Goal: Communication & Community: Answer question/provide support

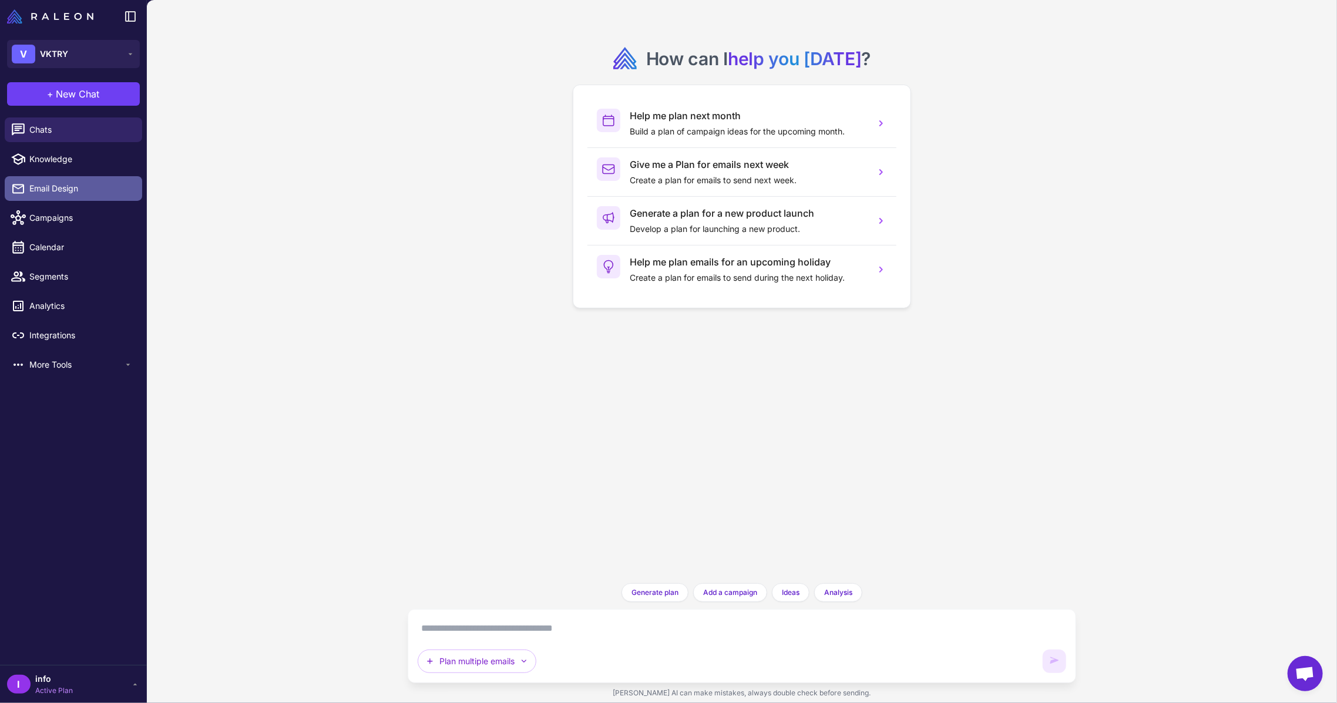
click at [67, 195] on link "Email Design" at bounding box center [74, 188] width 138 height 25
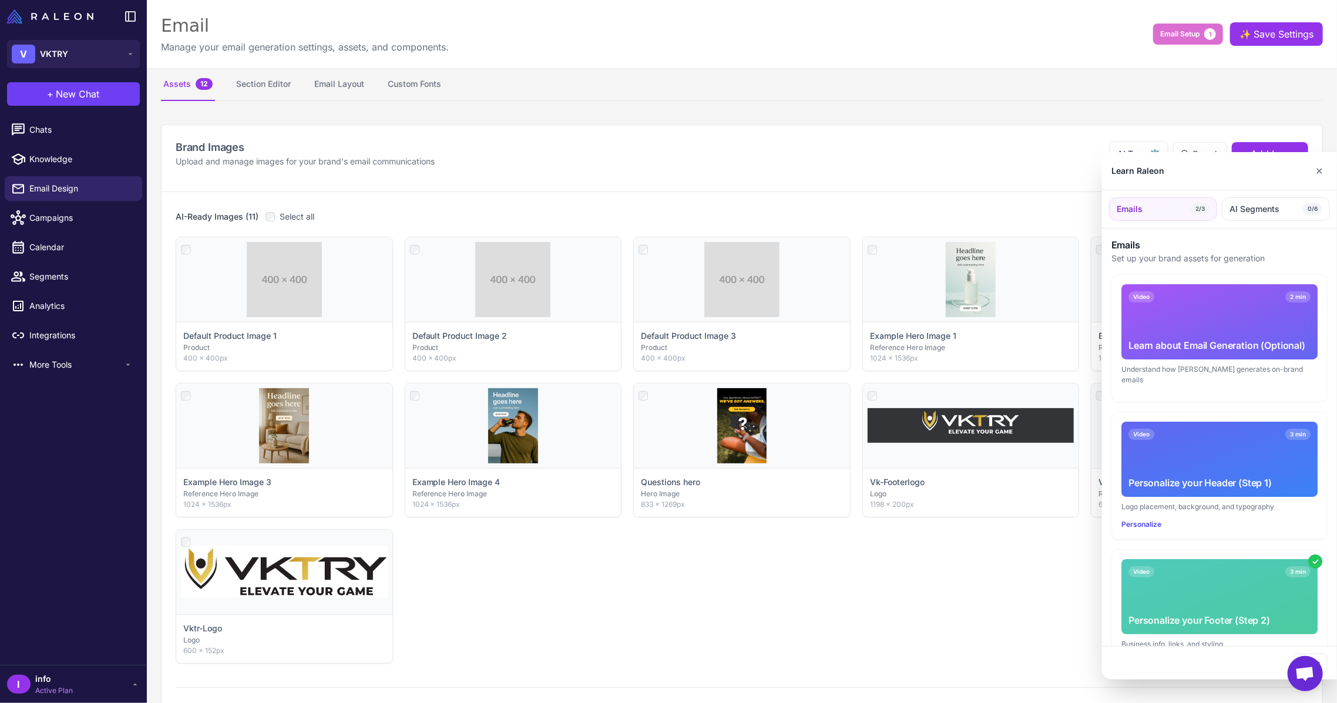
click at [52, 132] on div at bounding box center [668, 351] width 1337 height 703
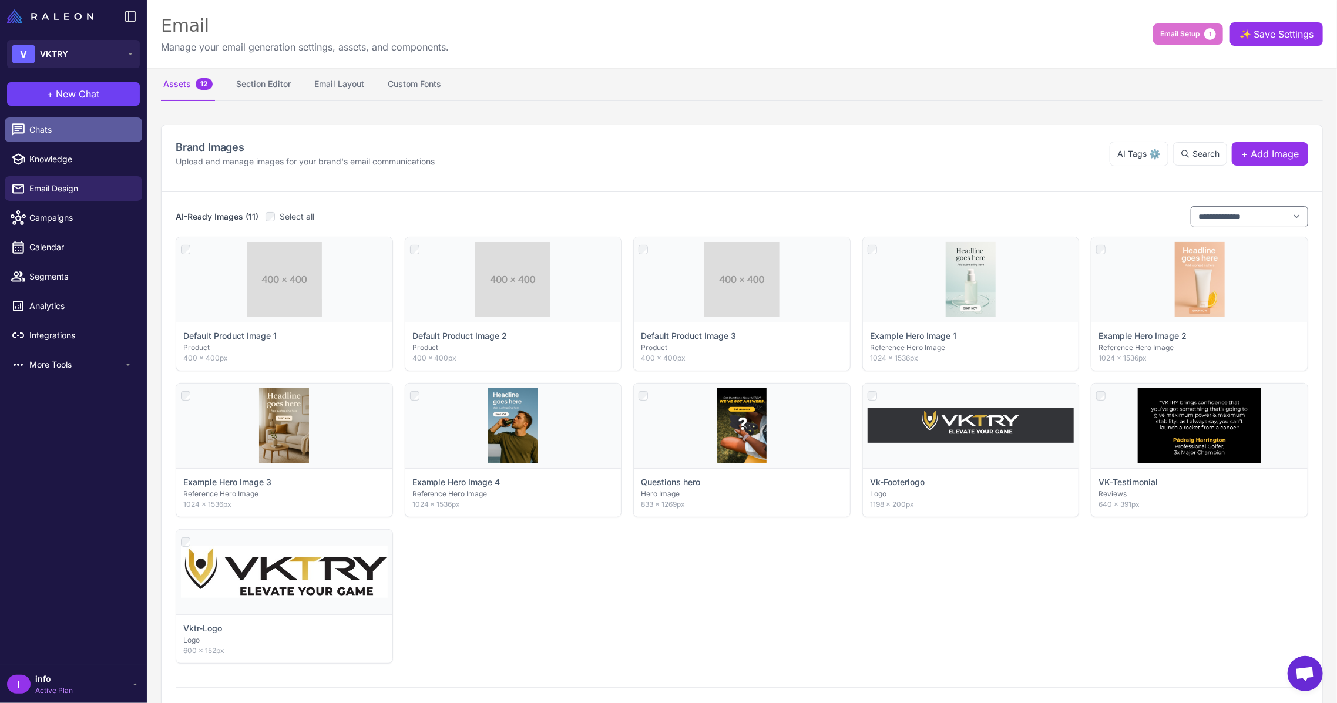
click at [43, 130] on span "Chats" at bounding box center [80, 129] width 103 height 13
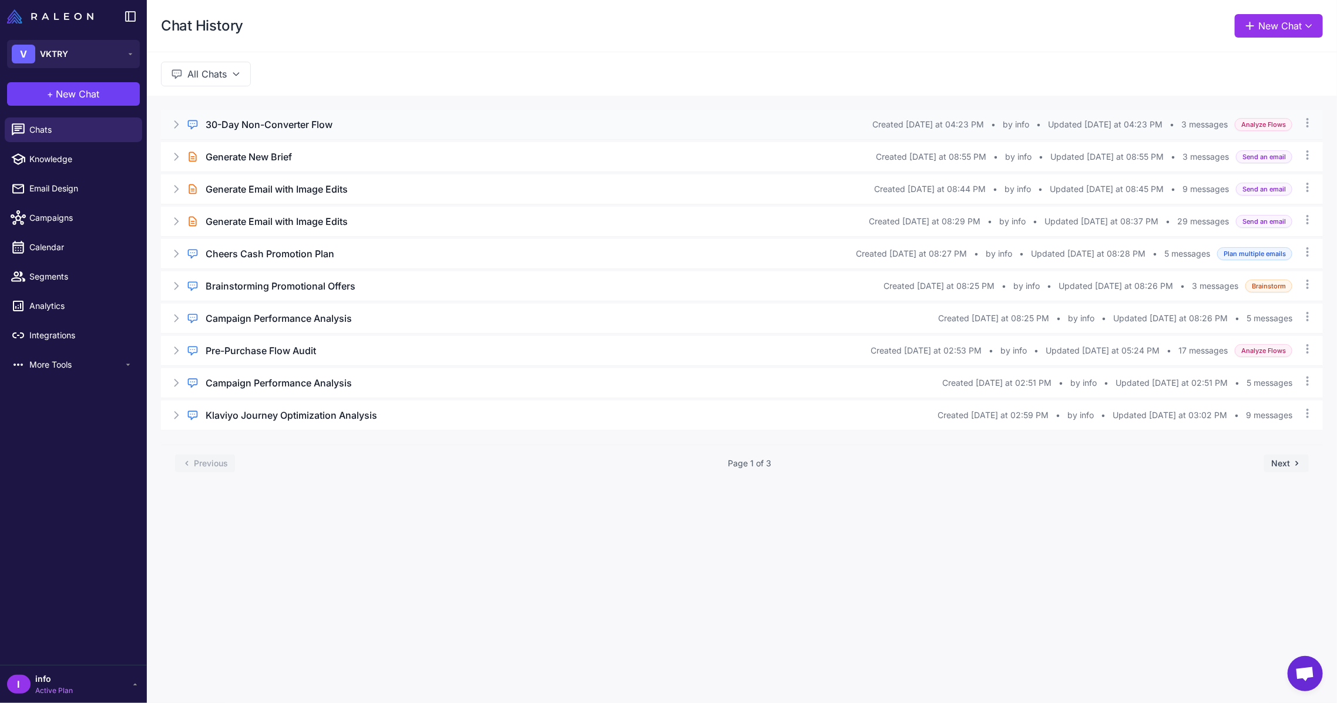
click at [273, 122] on h3 "30-Day Non-Converter Flow" at bounding box center [269, 125] width 127 height 14
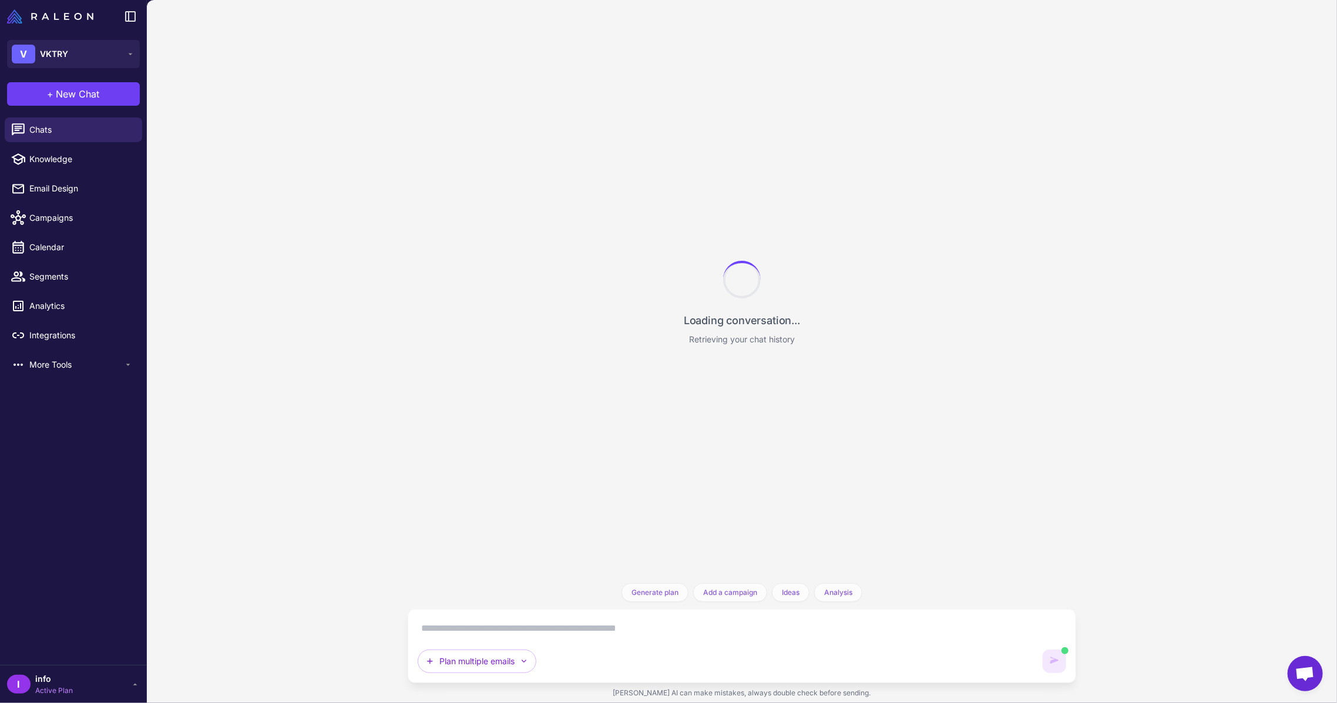
scroll to position [1601, 0]
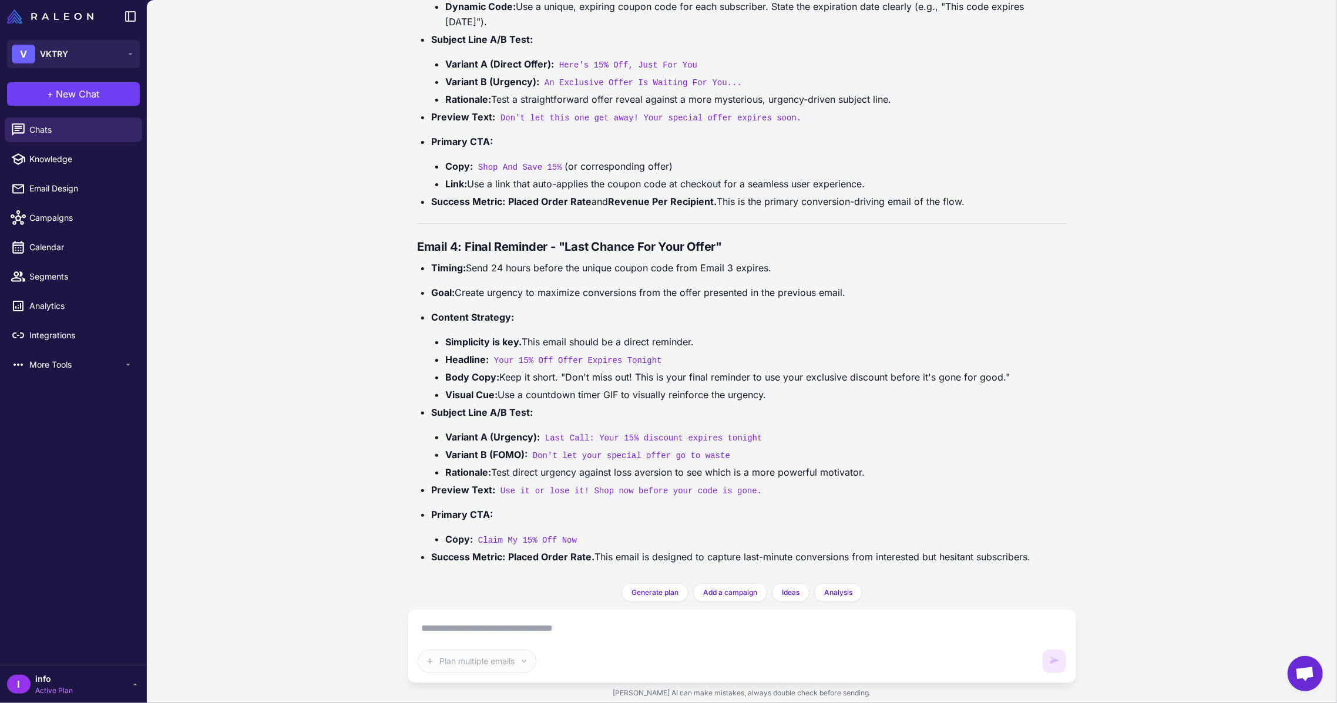
click at [594, 635] on textarea at bounding box center [742, 628] width 649 height 19
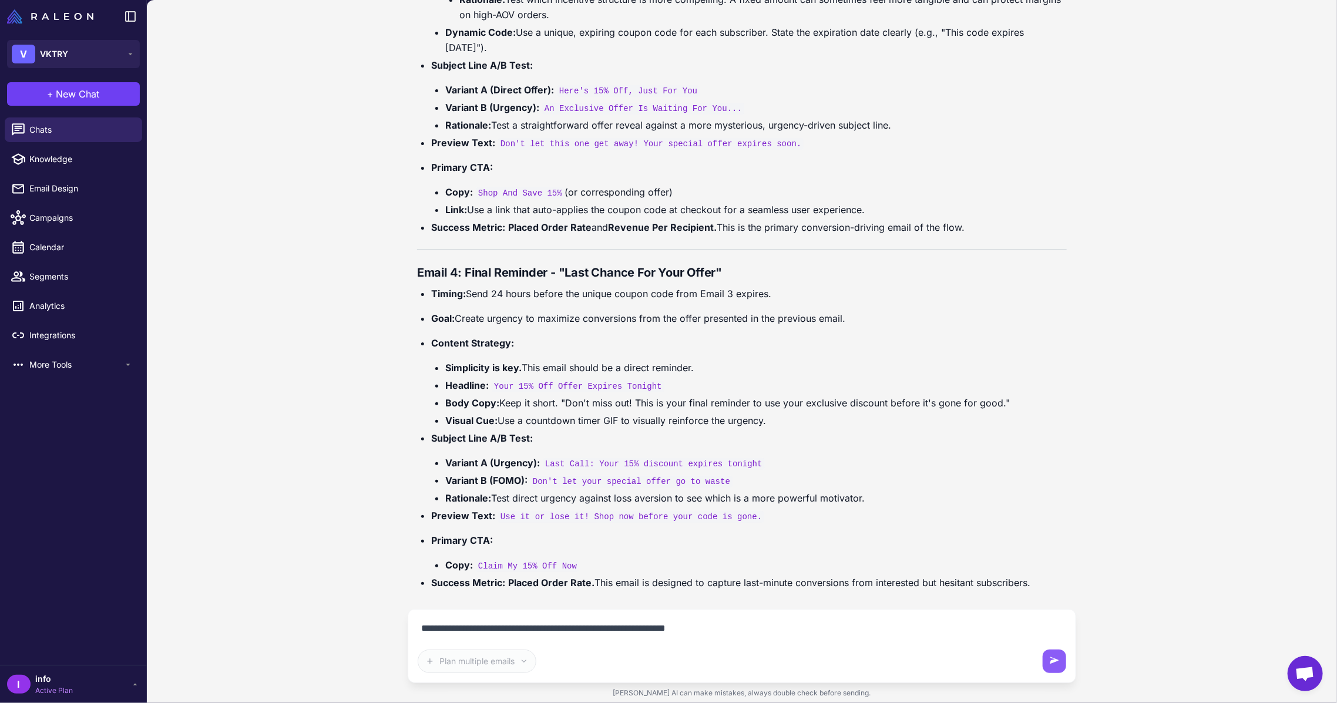
paste textarea "**********"
type textarea "**********"
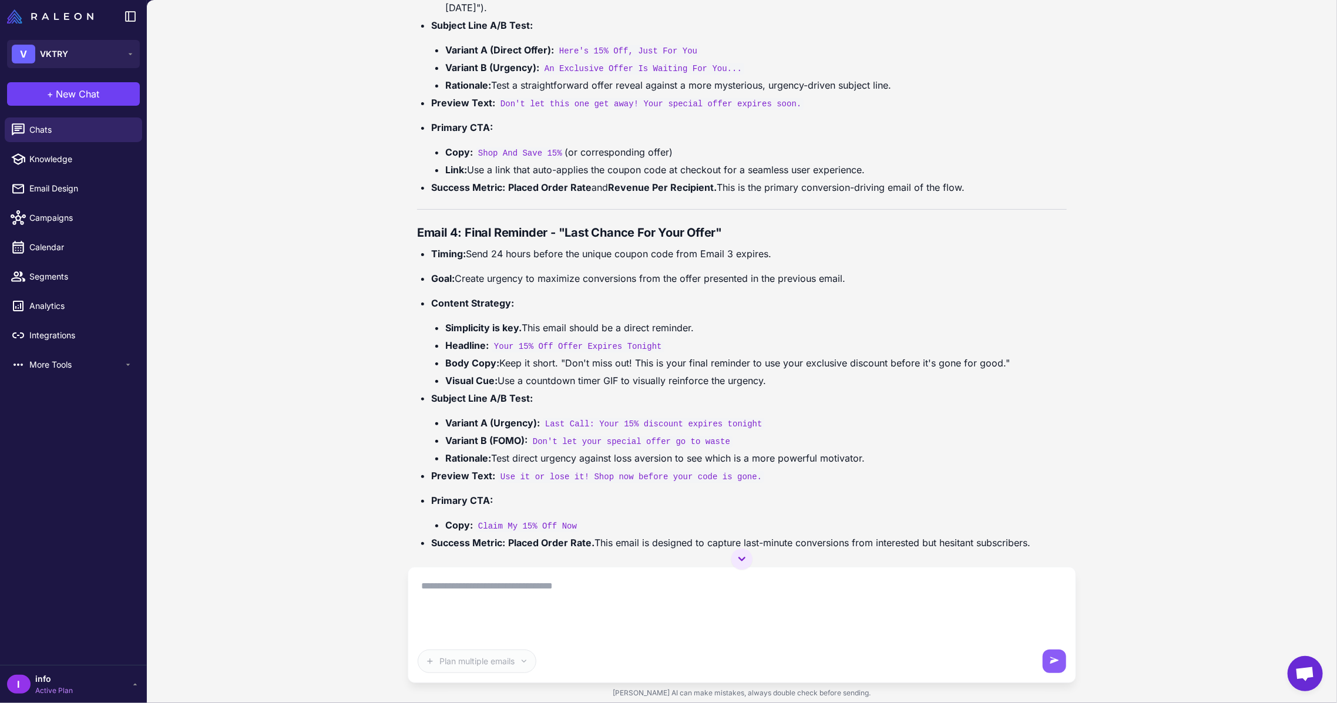
scroll to position [0, 0]
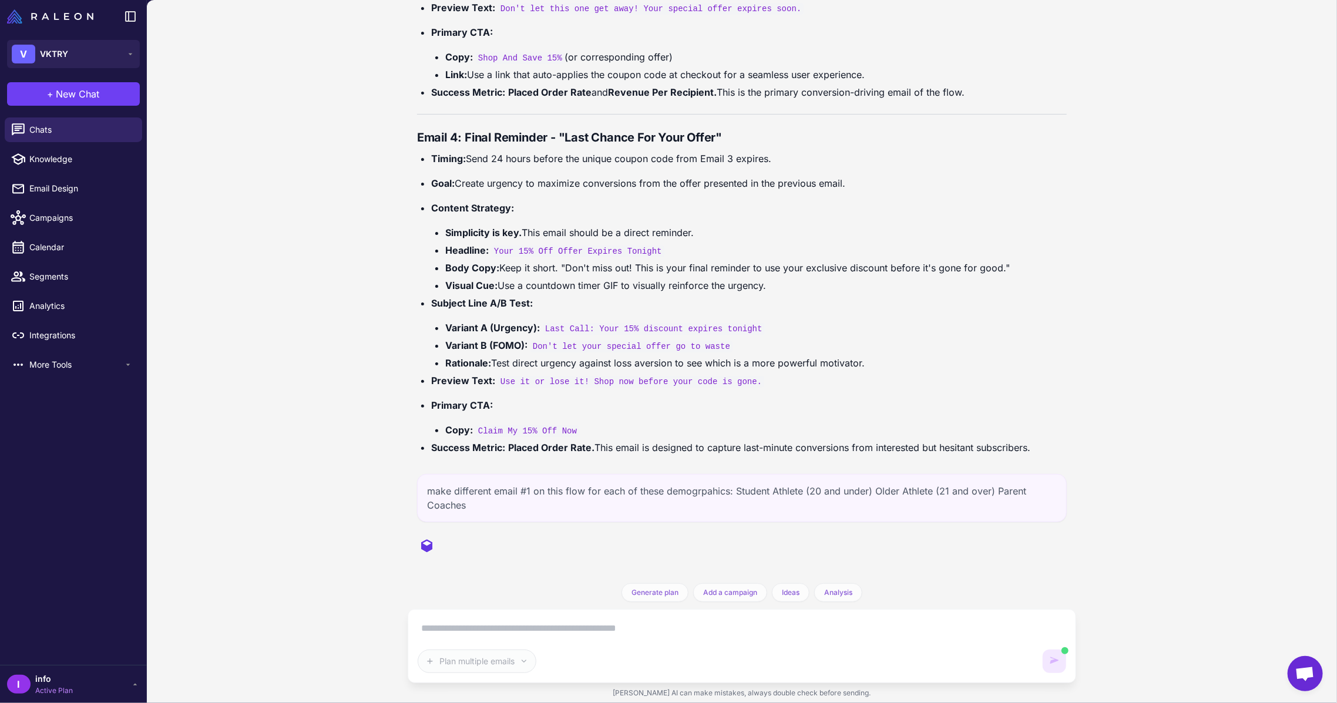
click at [776, 497] on div "make different email #1 on this flow for each of these demogrpahics: Student At…" at bounding box center [742, 498] width 650 height 48
click at [776, 494] on div "make different email #1 on this flow for each of these demogrpahics: Student At…" at bounding box center [742, 498] width 650 height 48
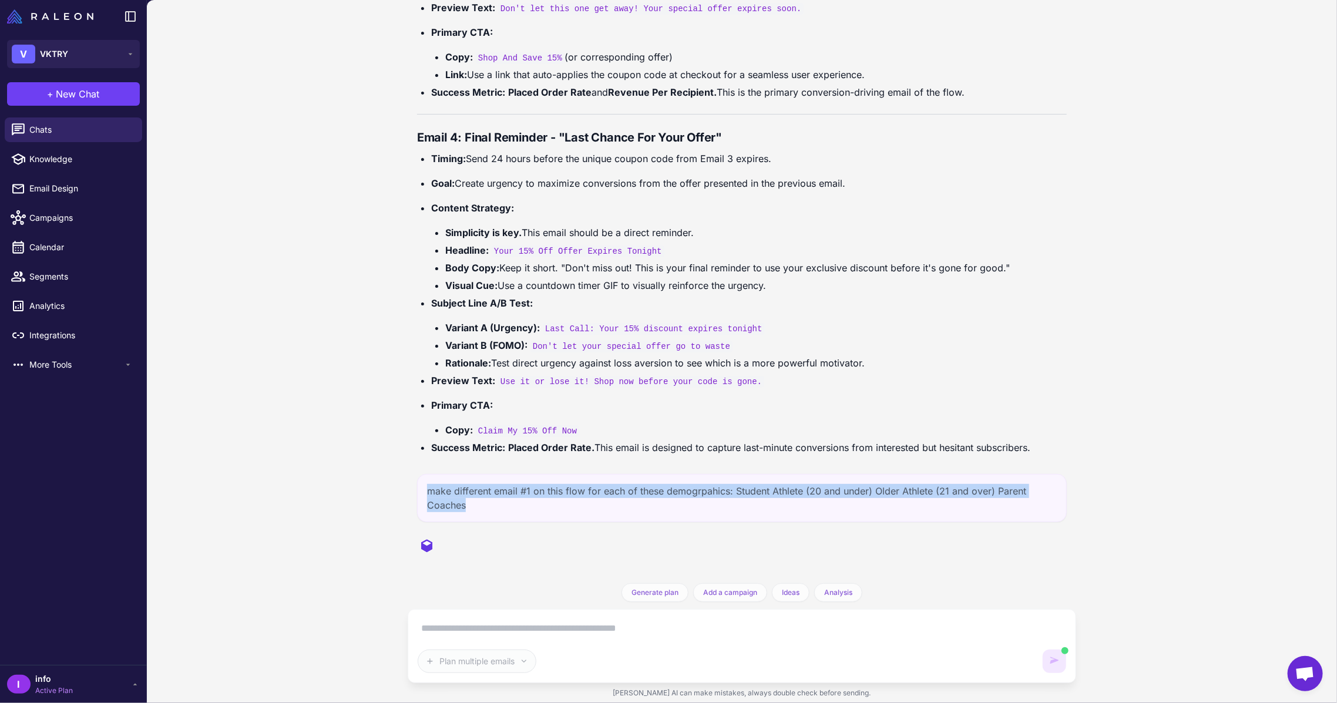
click at [776, 494] on div "make different email #1 on this flow for each of these demogrpahics: Student At…" at bounding box center [742, 498] width 650 height 48
copy div "make different email #1 on this flow for each of these demogrpahics: Student At…"
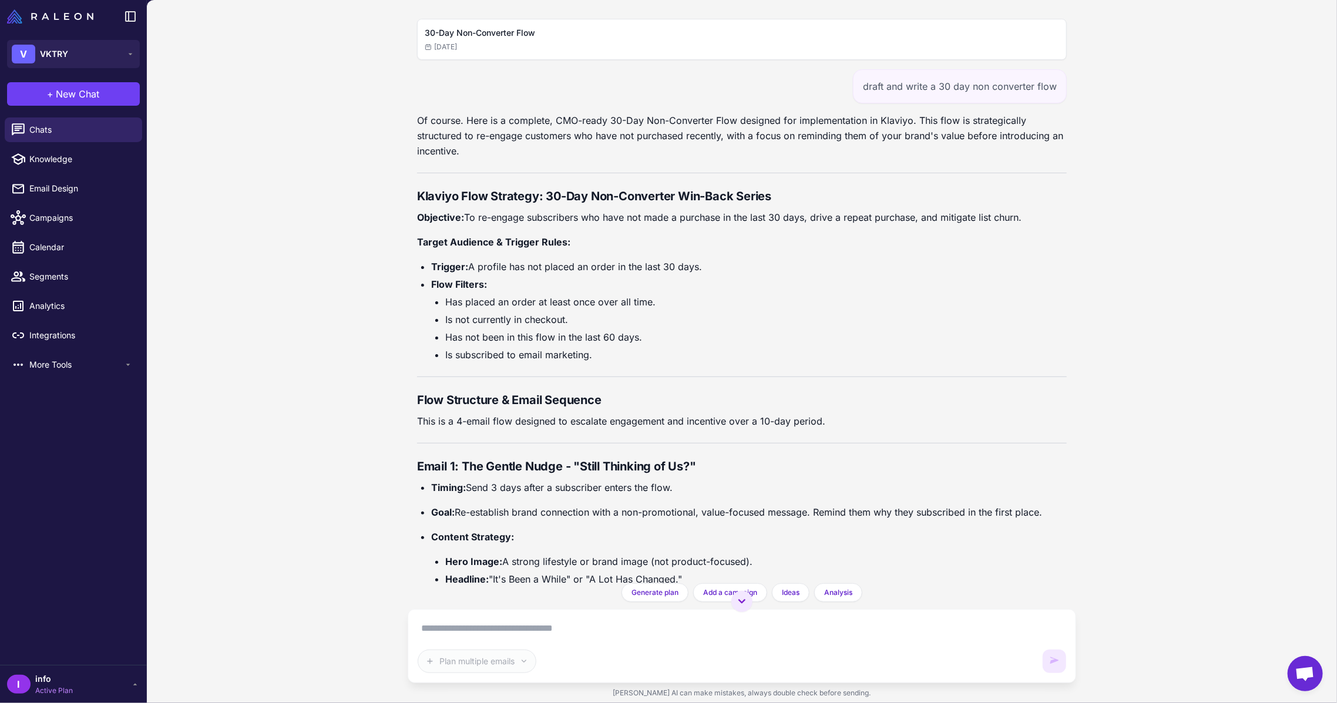
click at [924, 85] on div "draft and write a 30 day non converter flow" at bounding box center [960, 86] width 214 height 34
copy div "draft and write a 30 day non converter flow"
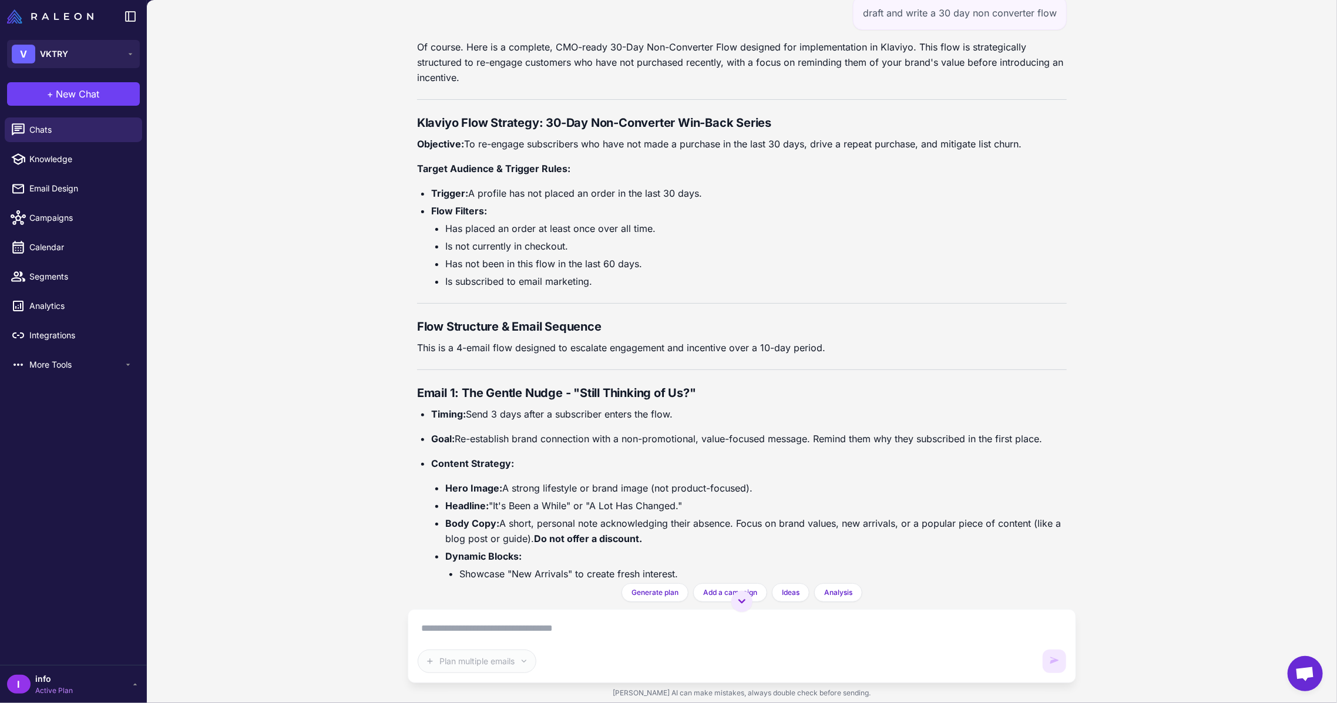
scroll to position [78, 0]
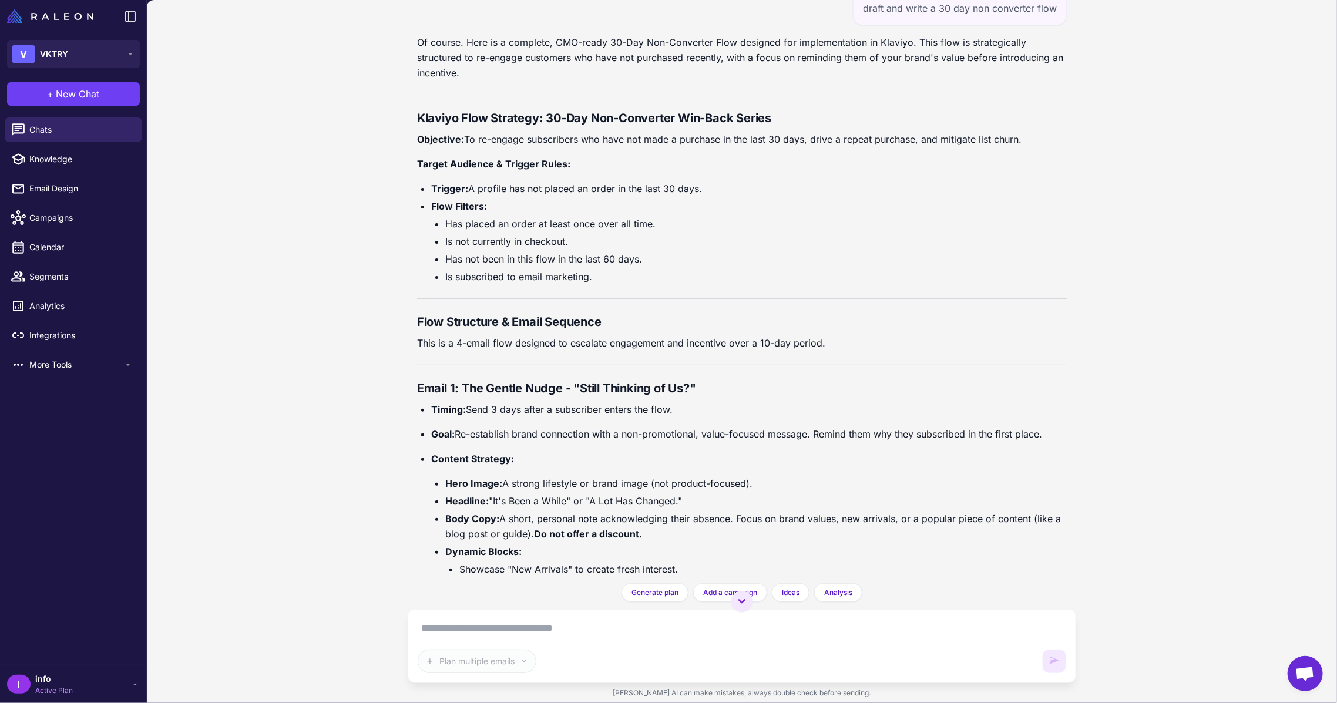
drag, startPoint x: 809, startPoint y: 285, endPoint x: 801, endPoint y: 557, distance: 272.2
drag, startPoint x: 972, startPoint y: 255, endPoint x: 934, endPoint y: 581, distance: 327.7
drag, startPoint x: 813, startPoint y: 253, endPoint x: 774, endPoint y: 542, distance: 291.2
click at [683, 632] on textarea at bounding box center [742, 628] width 649 height 19
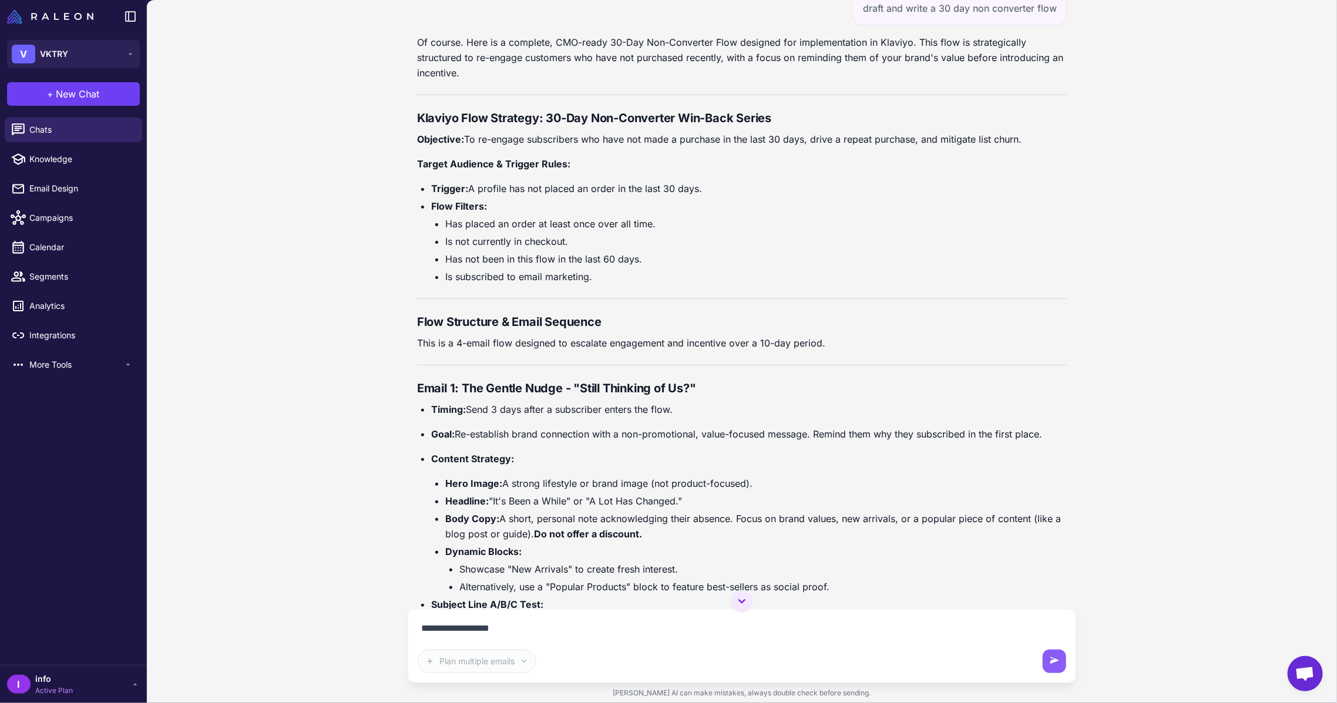
type textarea "**********"
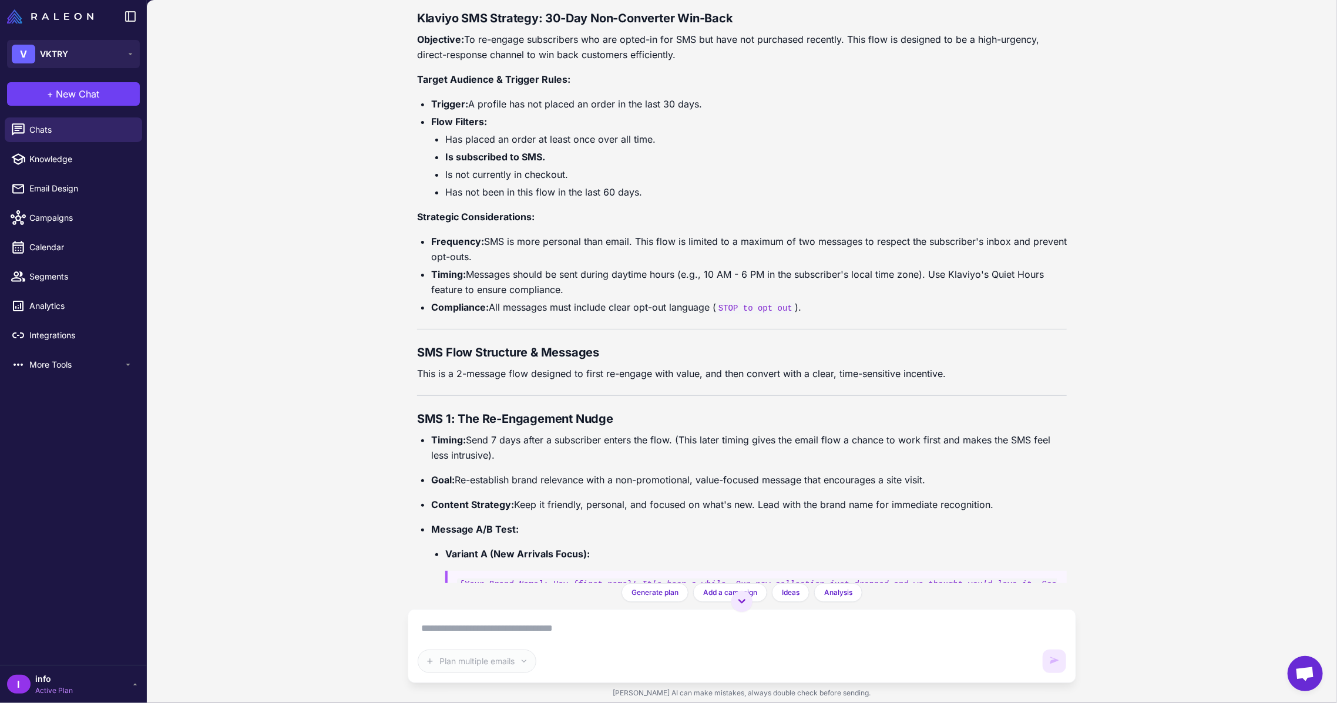
scroll to position [4087, 0]
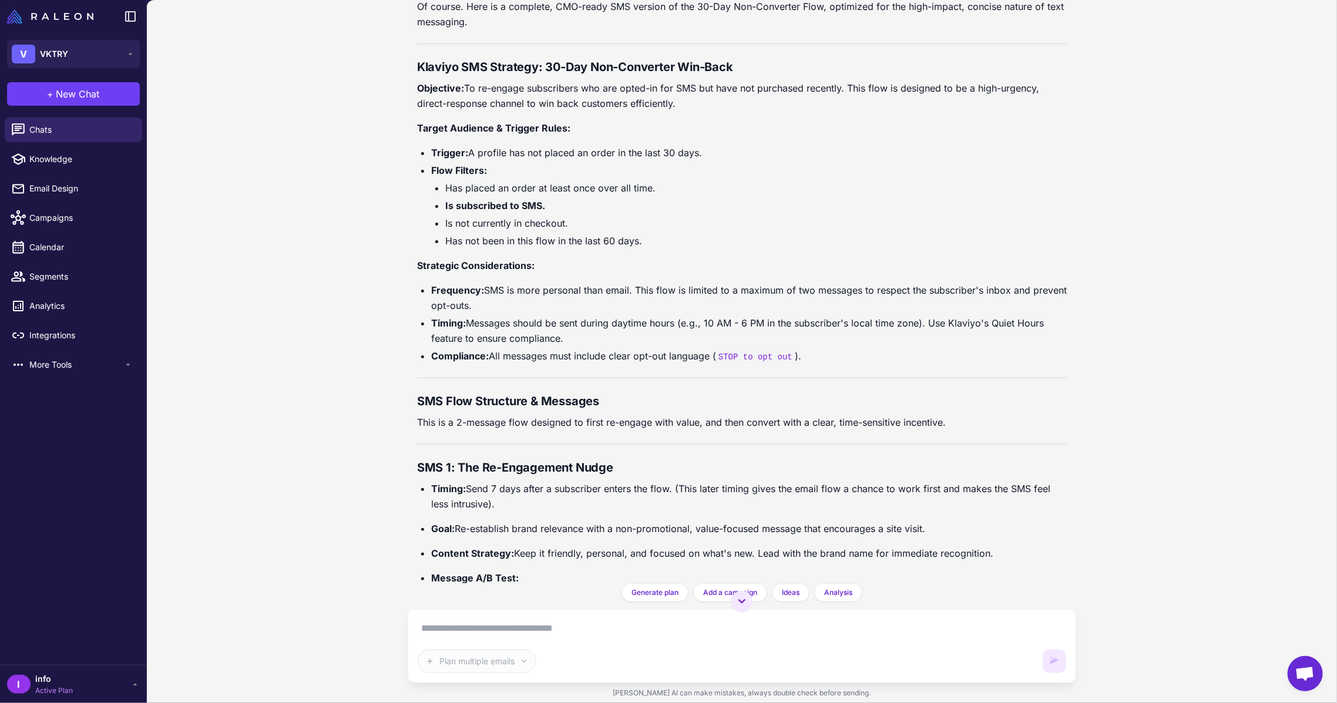
click at [630, 622] on textarea at bounding box center [742, 628] width 649 height 19
type textarea "**********"
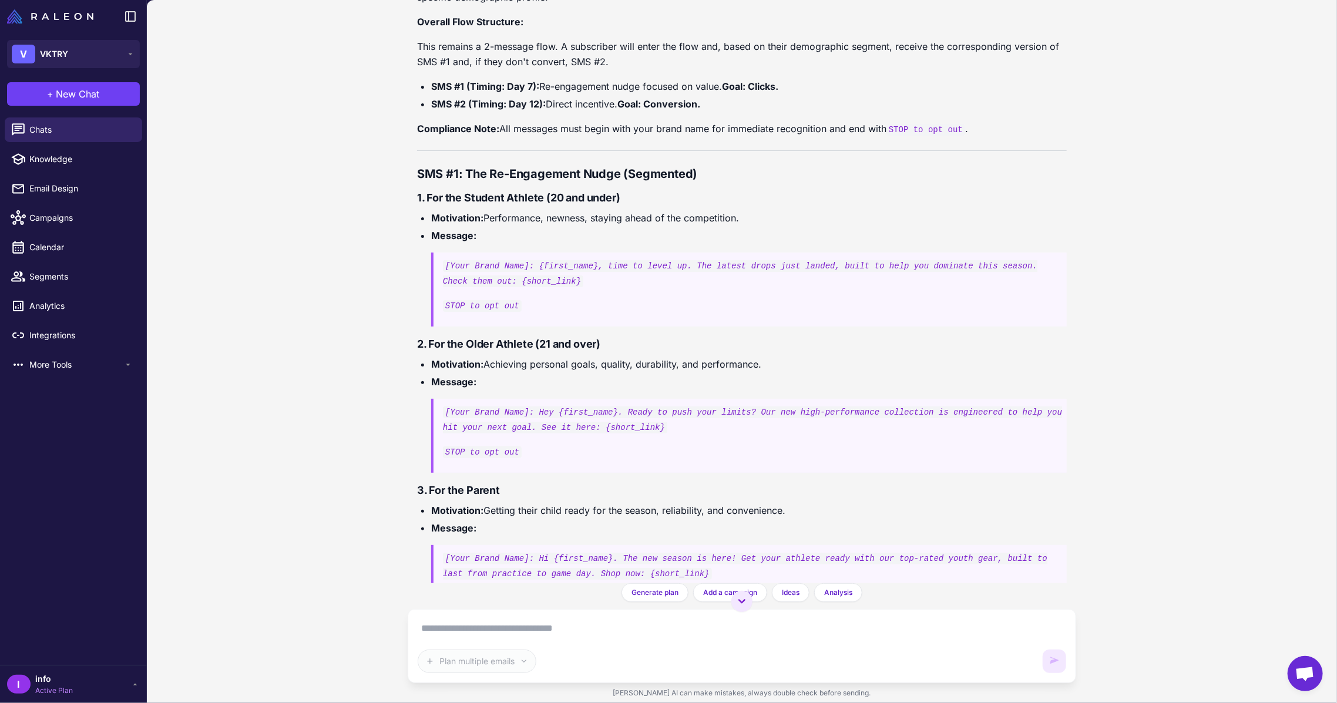
scroll to position [5735, 0]
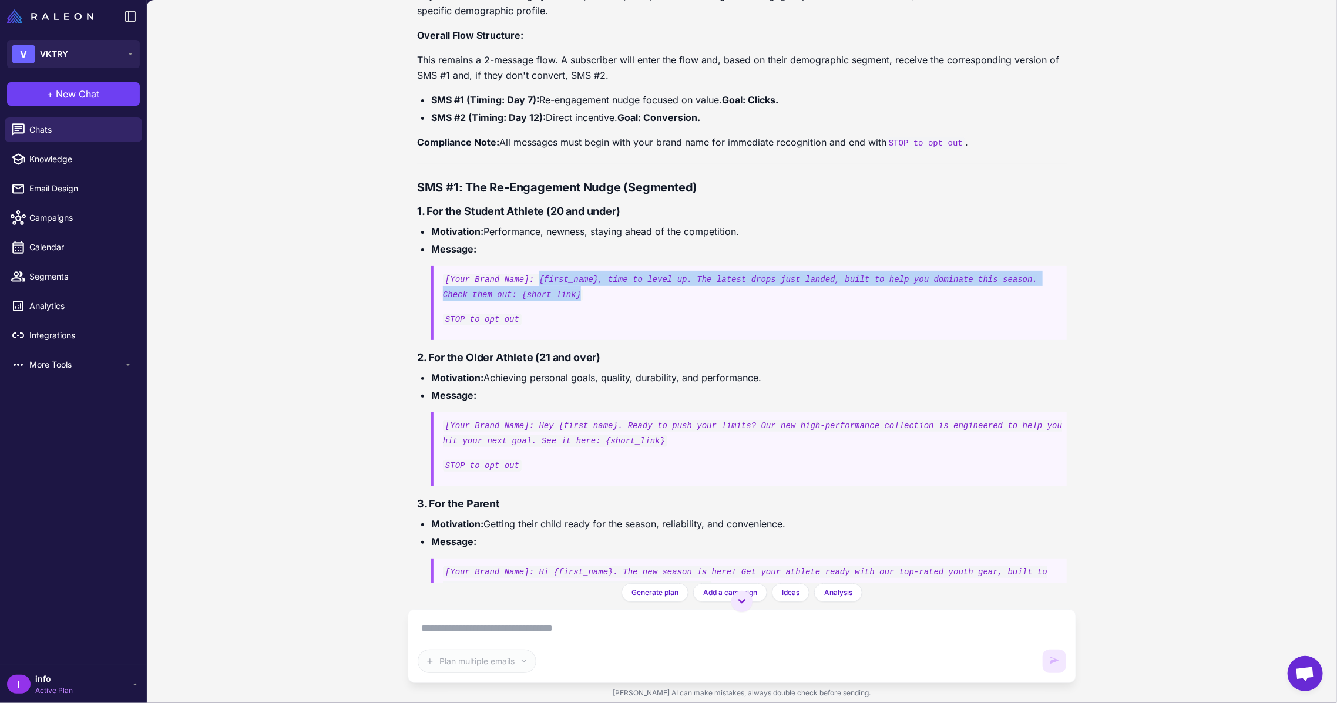
drag, startPoint x: 531, startPoint y: 275, endPoint x: 556, endPoint y: 299, distance: 34.1
click at [556, 299] on p "[Your Brand Name]: {first_name}, time to level up. The latest drops just landed…" at bounding box center [755, 286] width 624 height 31
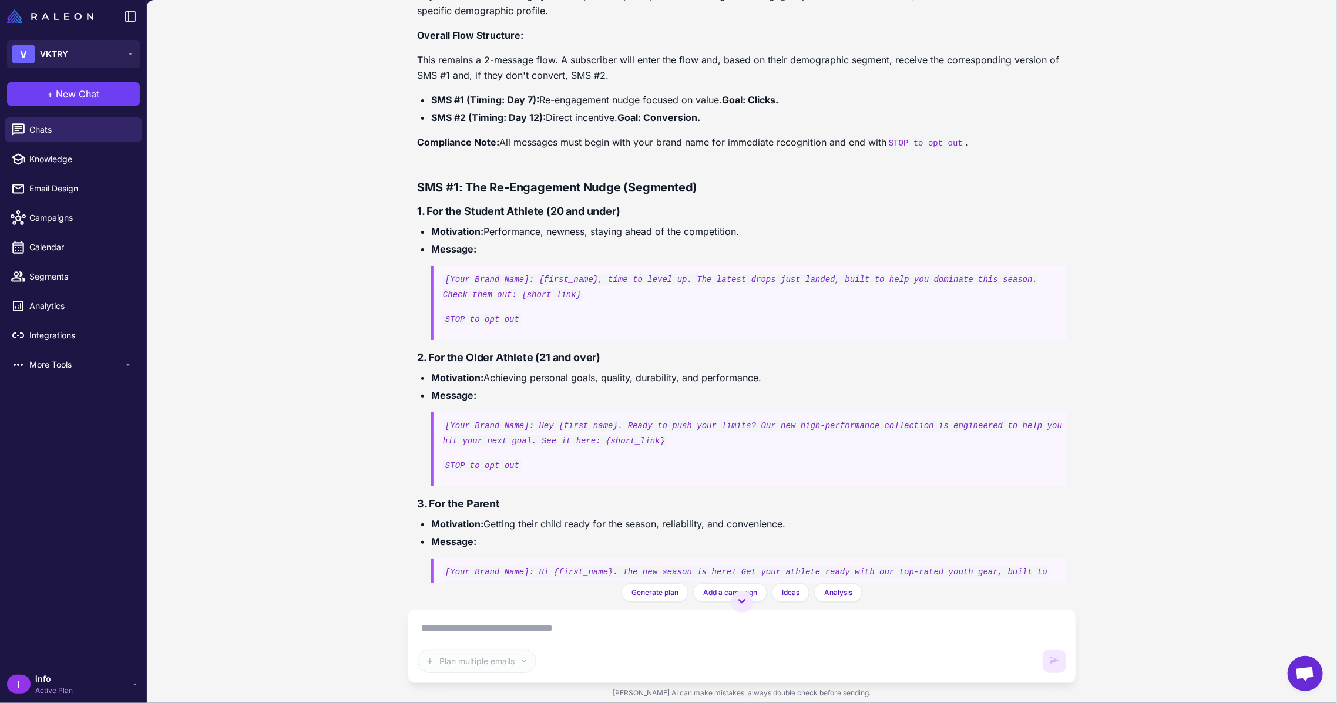
click at [592, 275] on code "[Your Brand Name]: {first_name}, time to level up. The latest drops just landed…" at bounding box center [740, 287] width 595 height 27
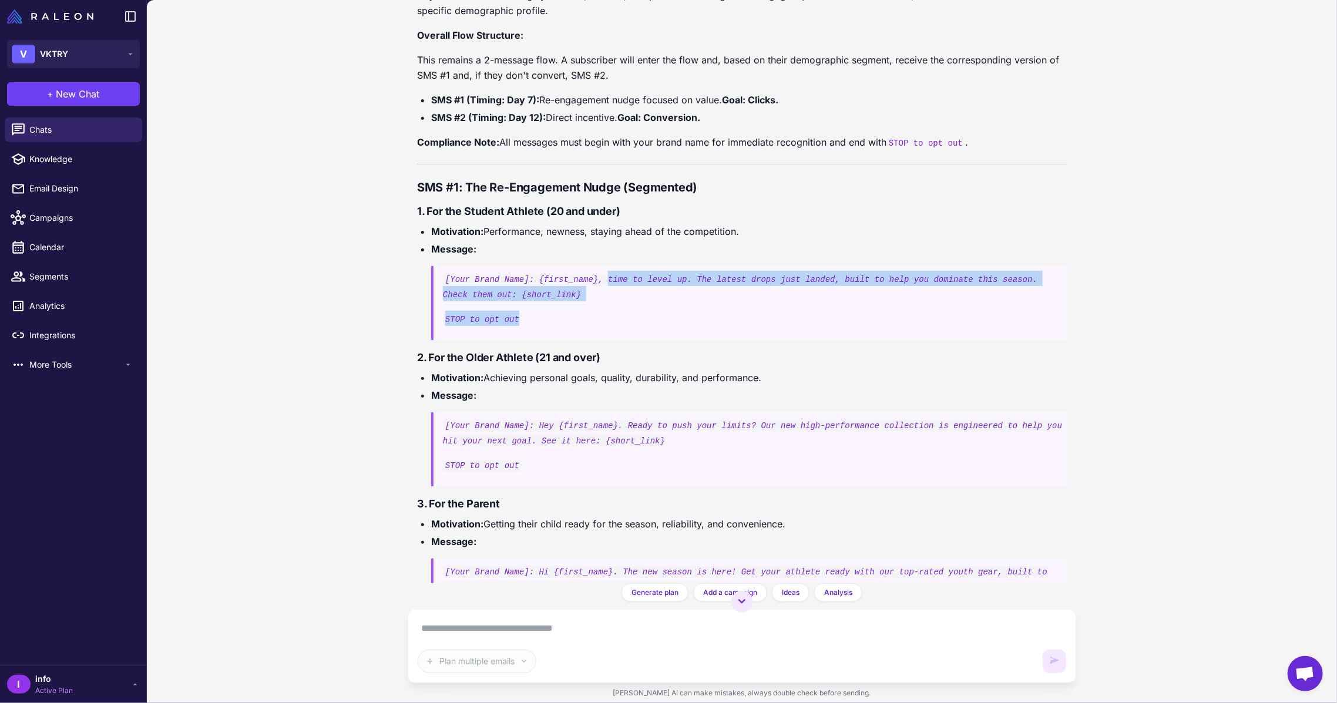
drag, startPoint x: 595, startPoint y: 275, endPoint x: 583, endPoint y: 316, distance: 42.9
click at [583, 316] on blockquote "[Your Brand Name]: {first_name}, time to level up. The latest drops just landed…" at bounding box center [749, 303] width 636 height 74
click at [623, 291] on p "[Your Brand Name]: {first_name}, time to level up. The latest drops just landed…" at bounding box center [755, 286] width 624 height 31
copy blockquote "time to level up. The latest drops just landed, built to help you dominate this…"
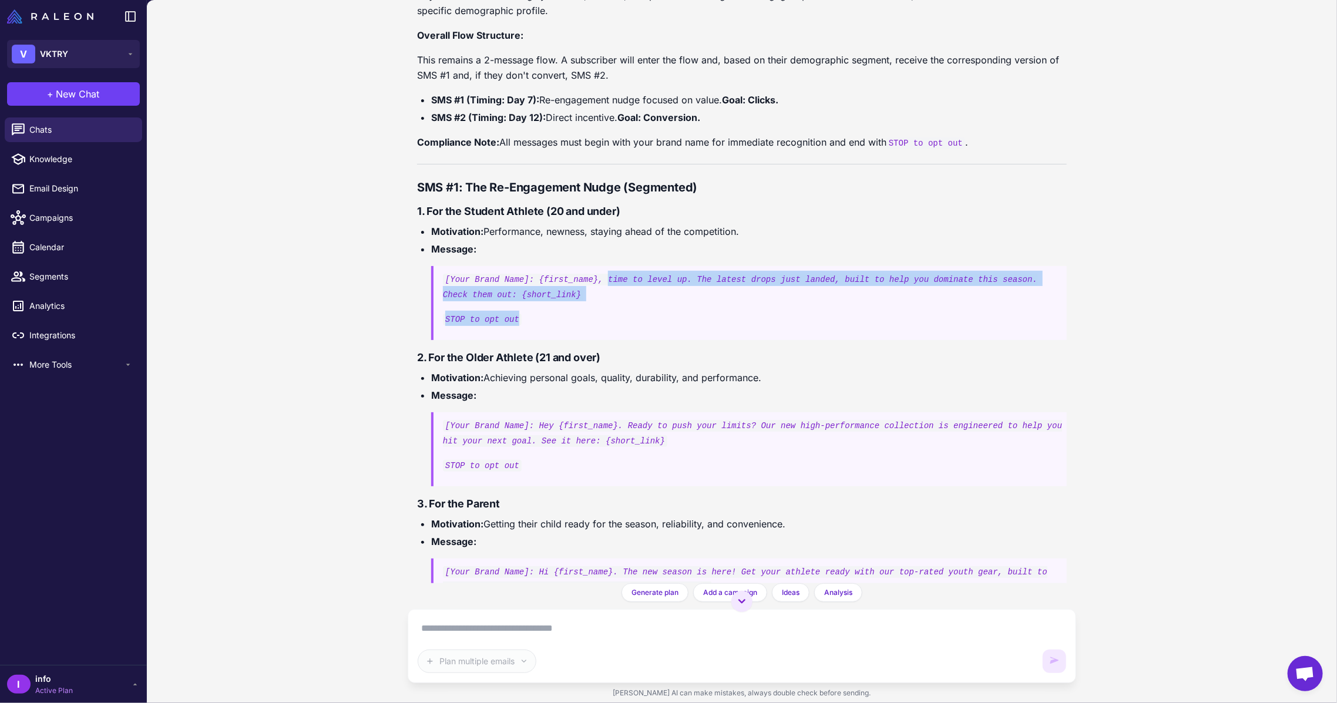
click at [641, 284] on p "[Your Brand Name]: {first_name}, time to level up. The latest drops just landed…" at bounding box center [755, 286] width 624 height 31
drag, startPoint x: 519, startPoint y: 319, endPoint x: 593, endPoint y: 273, distance: 86.3
click at [593, 273] on blockquote "[Your Brand Name]: {first_name}, time to level up. The latest drops just landed…" at bounding box center [749, 303] width 636 height 74
drag, startPoint x: 605, startPoint y: 279, endPoint x: 566, endPoint y: 302, distance: 44.9
click at [568, 301] on blockquote "[Your Brand Name]: {first_name}, time to level up. The latest drops just landed…" at bounding box center [749, 303] width 636 height 74
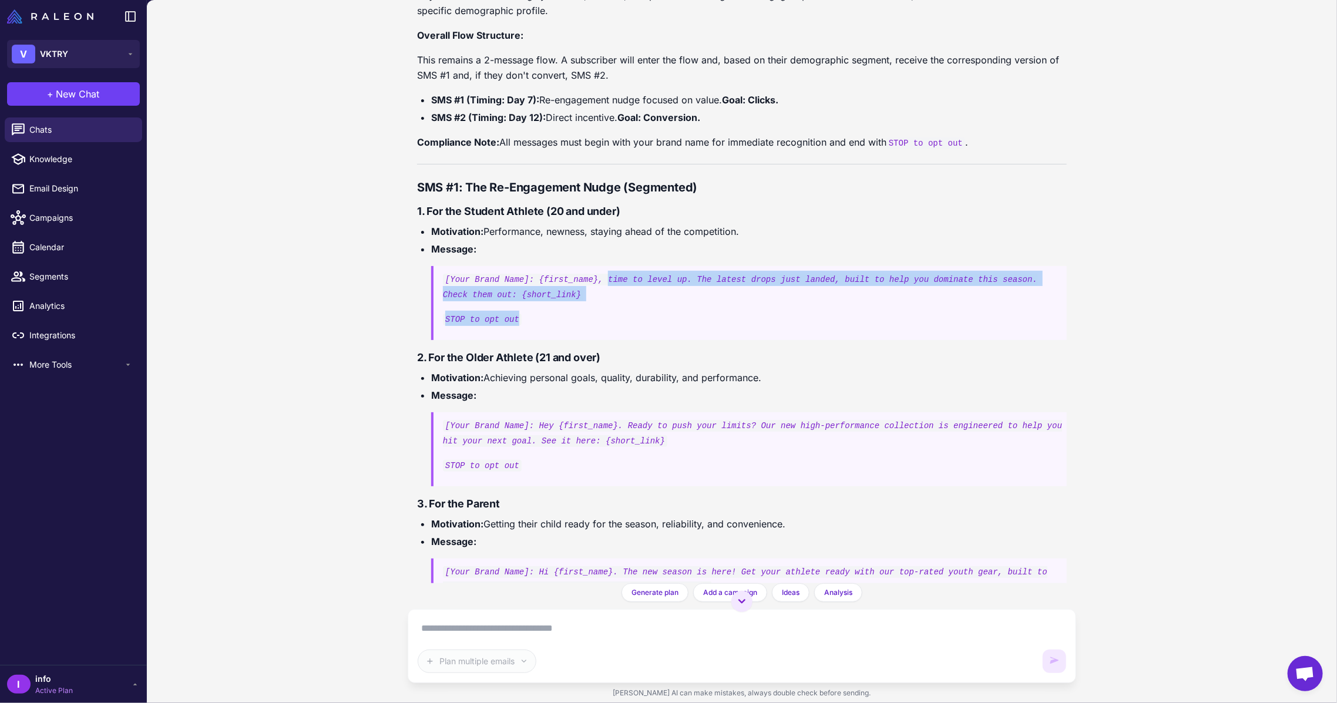
click at [554, 303] on blockquote "[Your Brand Name]: {first_name}, time to level up. The latest drops just landed…" at bounding box center [749, 303] width 636 height 74
drag, startPoint x: 528, startPoint y: 294, endPoint x: 592, endPoint y: 279, distance: 65.9
click at [592, 279] on p "[Your Brand Name]: {first_name}, time to level up. The latest drops just landed…" at bounding box center [755, 286] width 624 height 31
copy code "time to level up. The latest drops just landed, built to help you dominate this…"
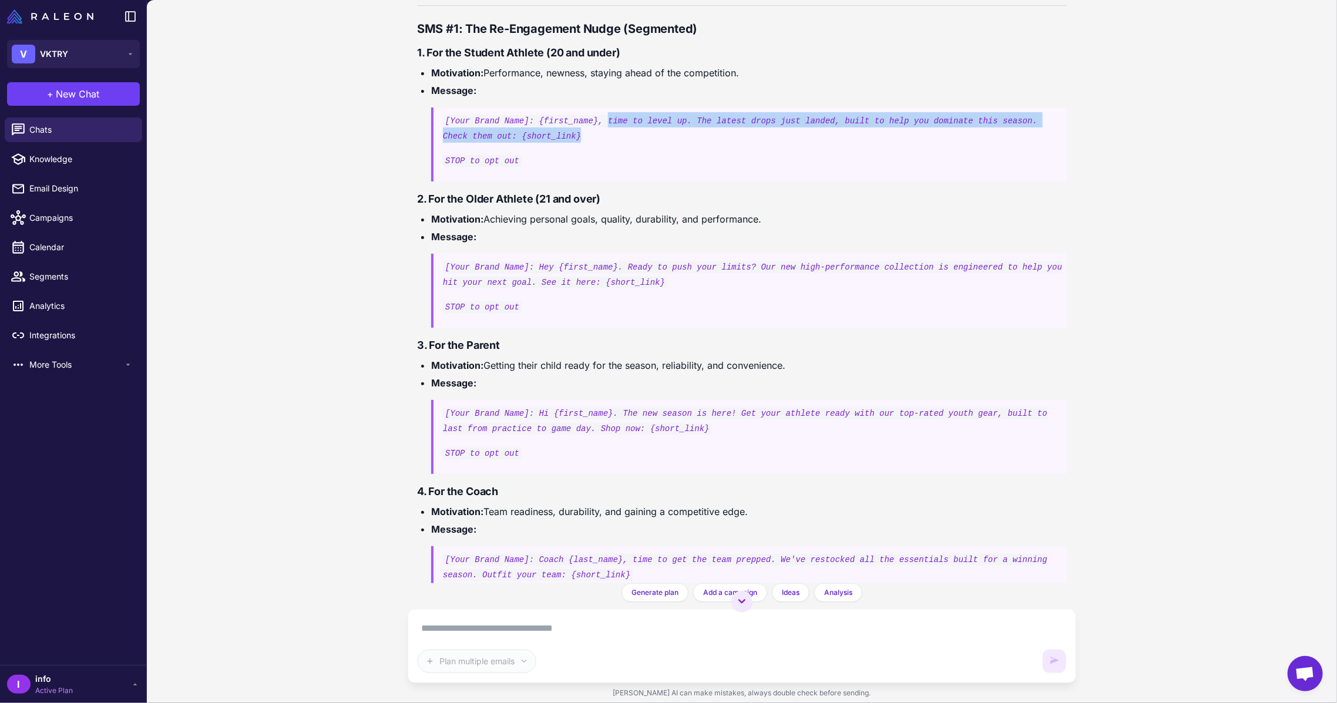
scroll to position [5891, 0]
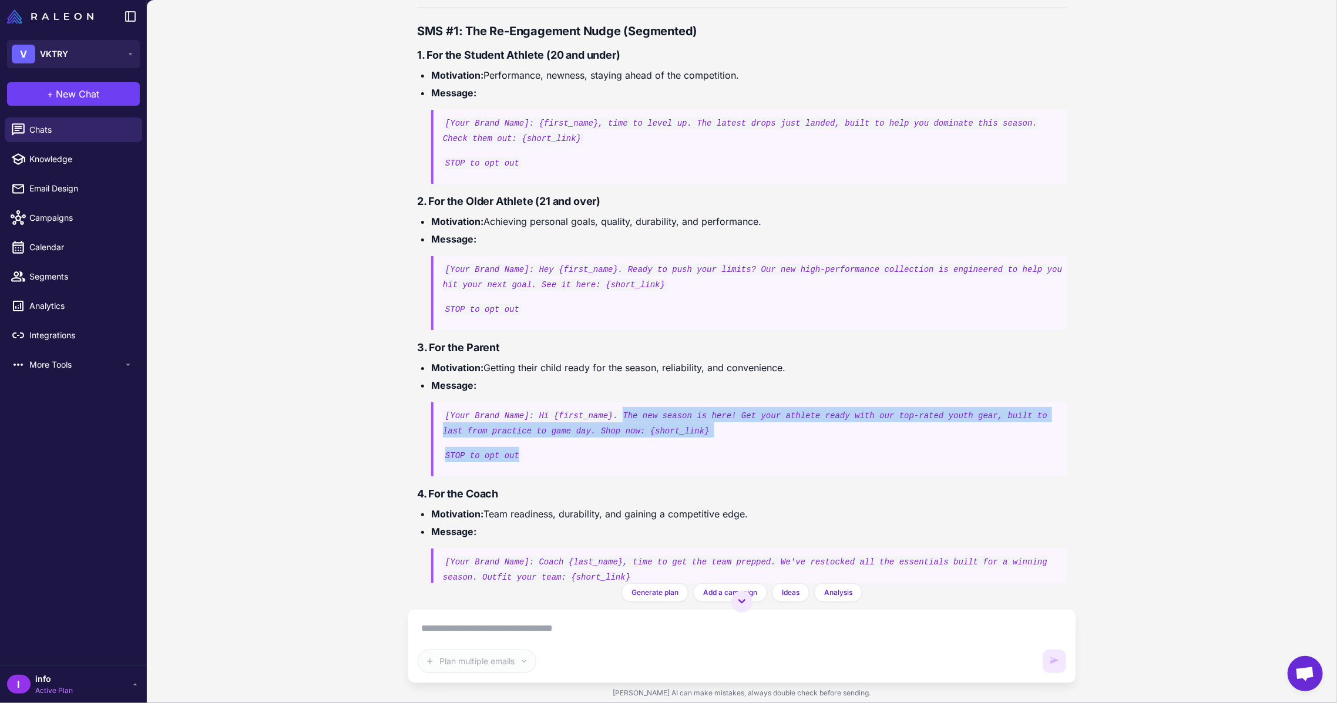
drag, startPoint x: 566, startPoint y: 458, endPoint x: 606, endPoint y: 409, distance: 63.1
click at [606, 409] on blockquote "[Your Brand Name]: Hi {first_name}. The new season is here! Get your athlete re…" at bounding box center [749, 440] width 636 height 74
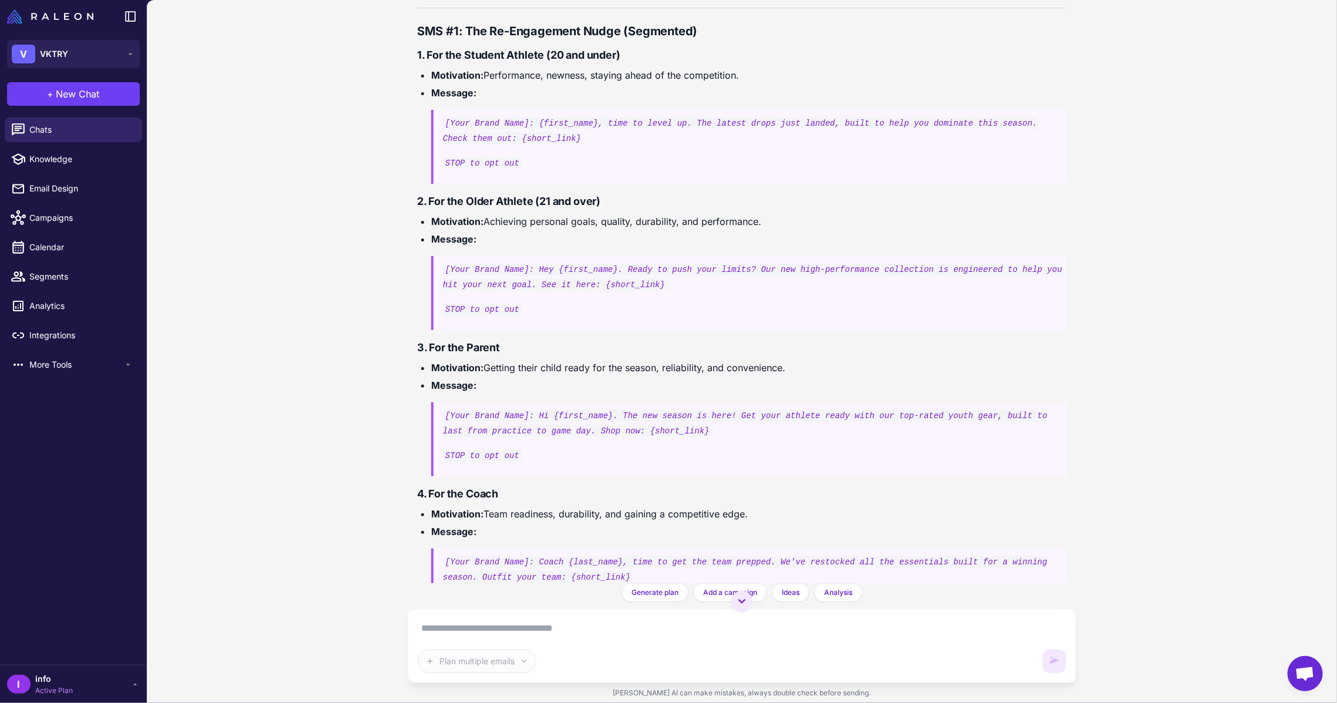
drag, startPoint x: 624, startPoint y: 413, endPoint x: 569, endPoint y: 419, distance: 55.0
click at [564, 417] on code "[Your Brand Name]: Hi {first_name}. The new season is here! Get your athlete re…" at bounding box center [745, 423] width 605 height 27
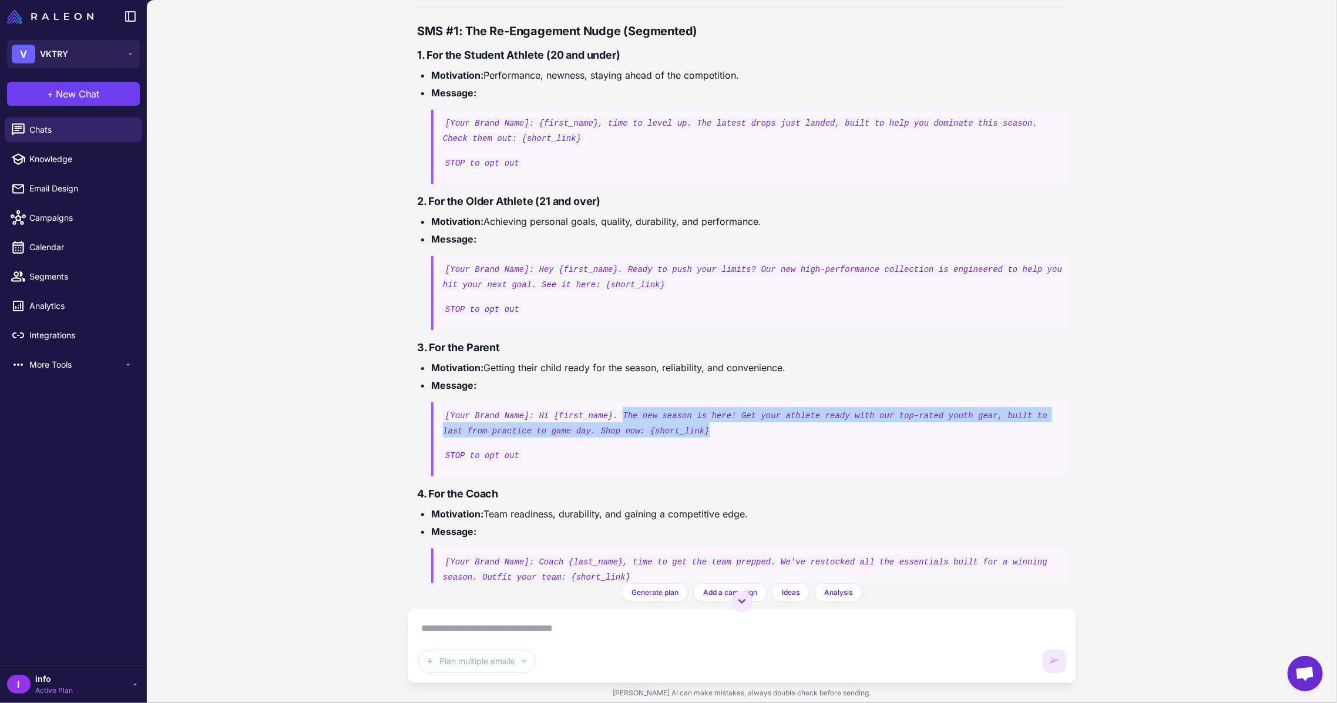
drag, startPoint x: 669, startPoint y: 430, endPoint x: 608, endPoint y: 409, distance: 64.5
click at [608, 409] on p "[Your Brand Name]: Hi {first_name}. The new season is here! Get your athlete re…" at bounding box center [755, 422] width 624 height 31
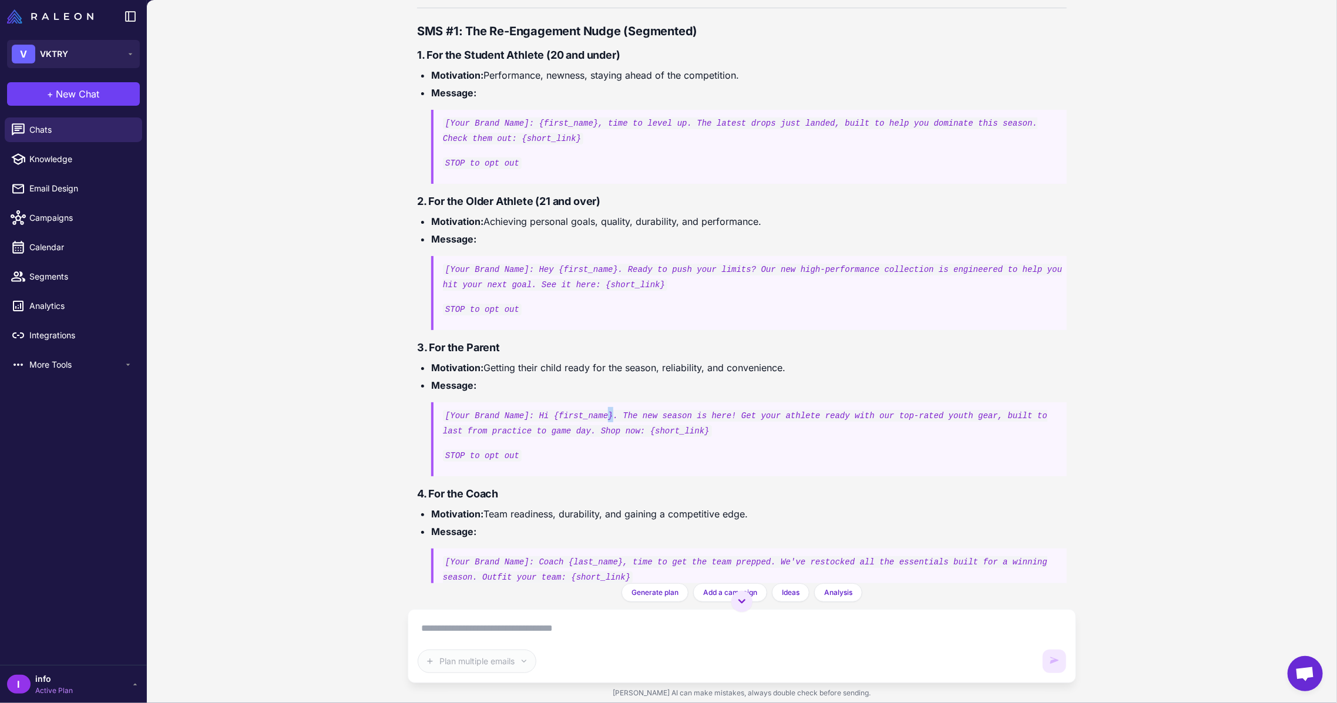
click at [596, 418] on code "[Your Brand Name]: Hi {first_name}. The new season is here! Get your athlete re…" at bounding box center [745, 423] width 605 height 27
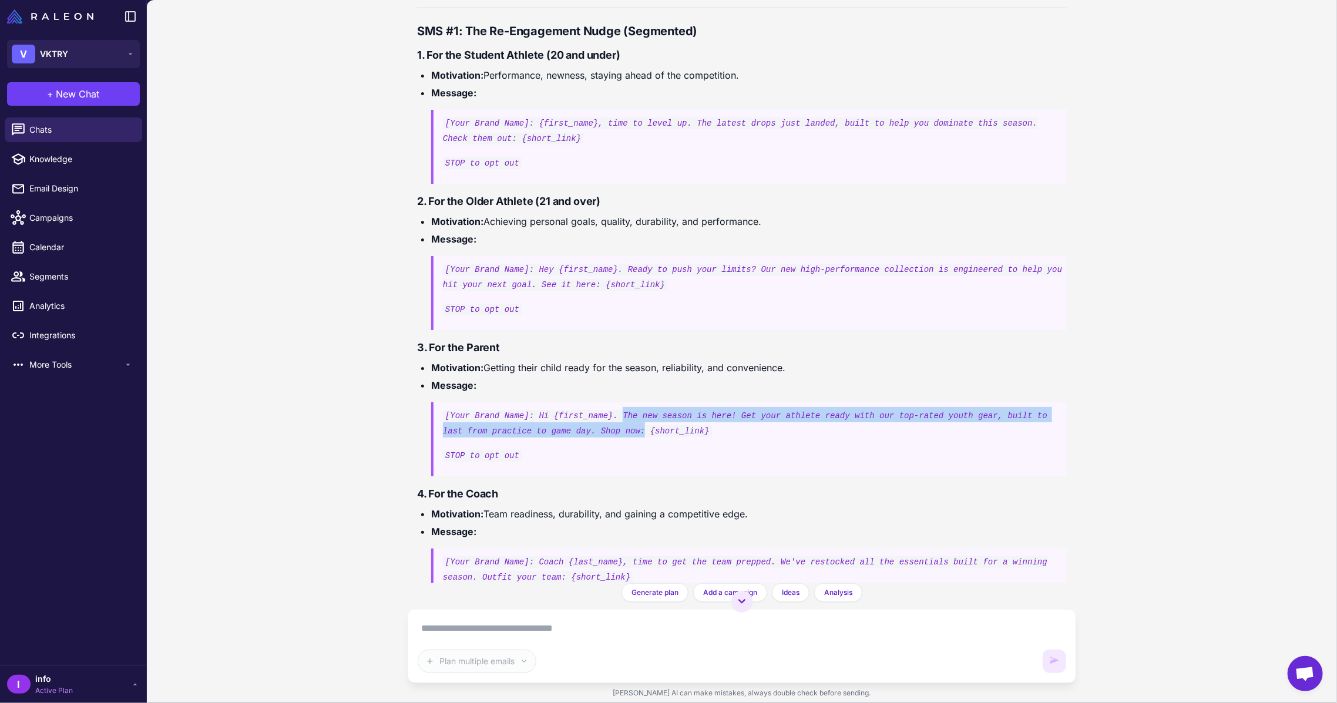
drag, startPoint x: 582, startPoint y: 431, endPoint x: 609, endPoint y: 410, distance: 34.7
click at [609, 410] on code "[Your Brand Name]: Hi {first_name}. The new season is here! Get your athlete re…" at bounding box center [745, 423] width 605 height 27
copy code "The new season is here! Get your athlete ready with our top-rated youth gear, b…"
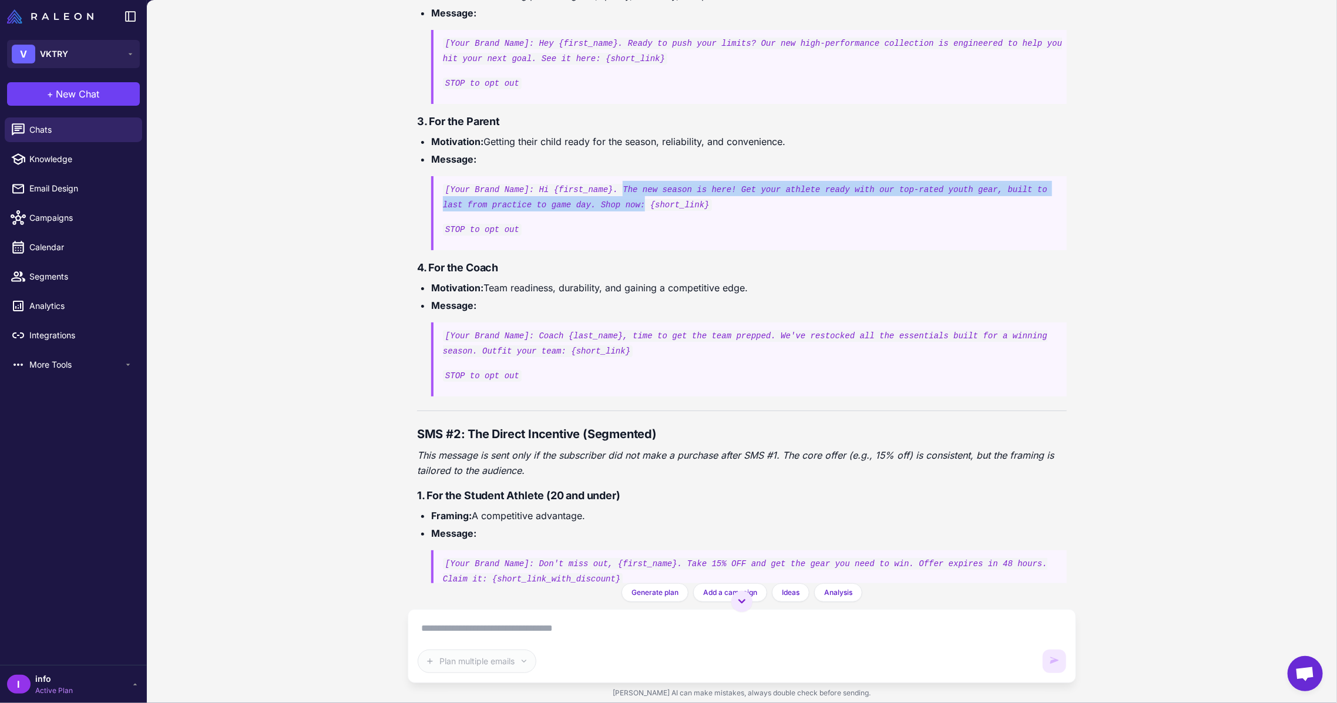
scroll to position [6126, 0]
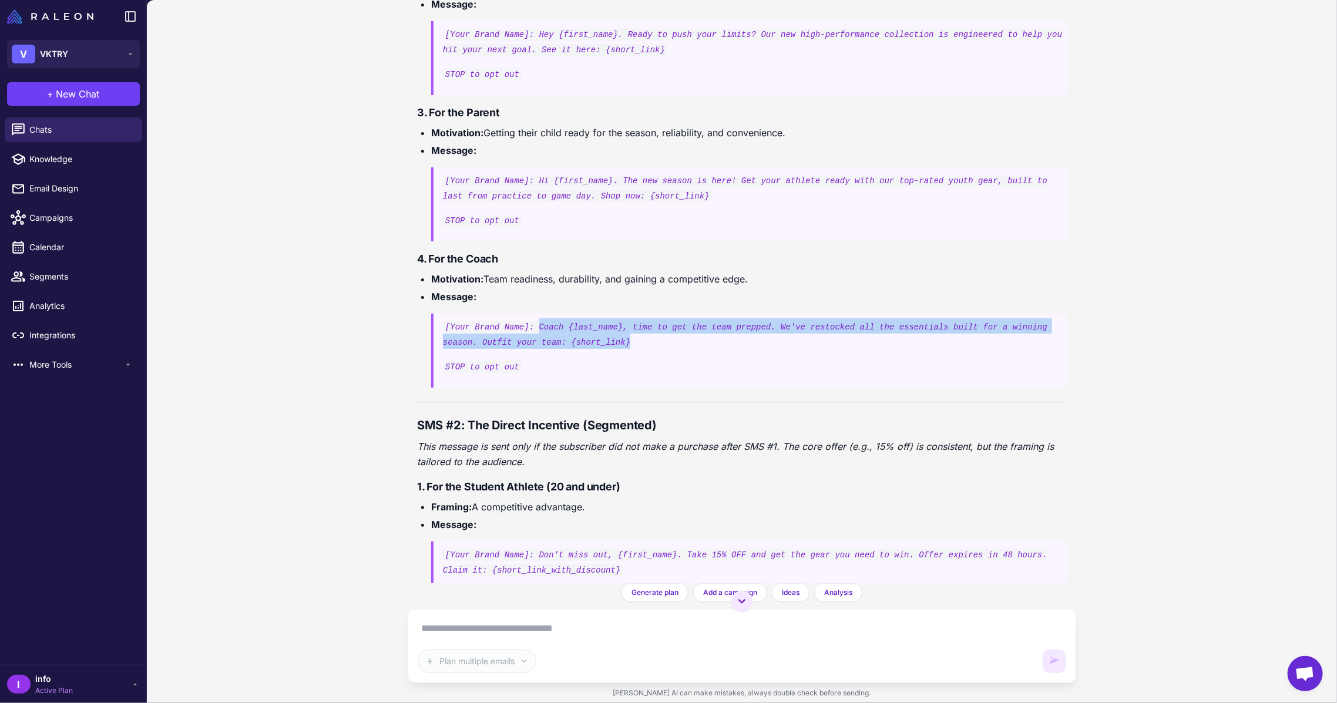
drag, startPoint x: 598, startPoint y: 340, endPoint x: 531, endPoint y: 317, distance: 70.2
click at [531, 319] on p "[Your Brand Name]: Coach {last_name}, time to get the team prepped. We've resto…" at bounding box center [755, 334] width 624 height 31
copy code "Coach {last_name}, time to get the team prepped. We've restocked all the essent…"
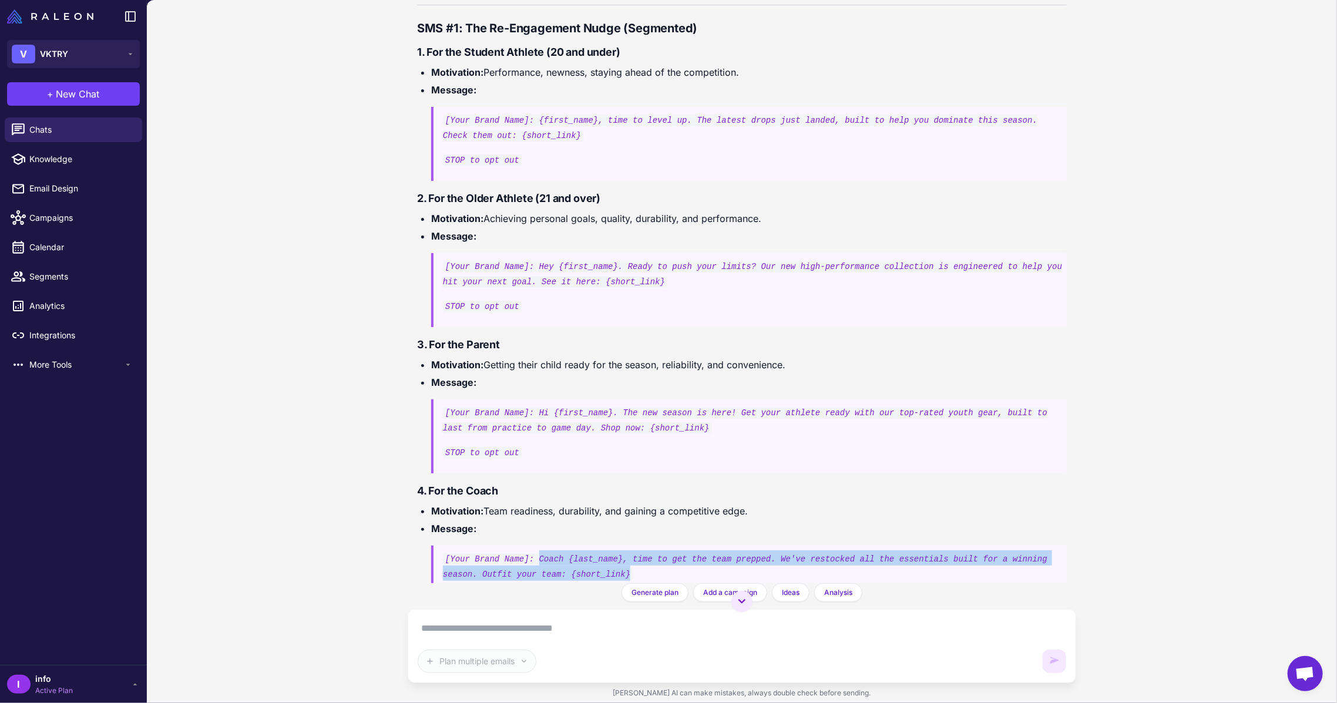
scroll to position [5891, 0]
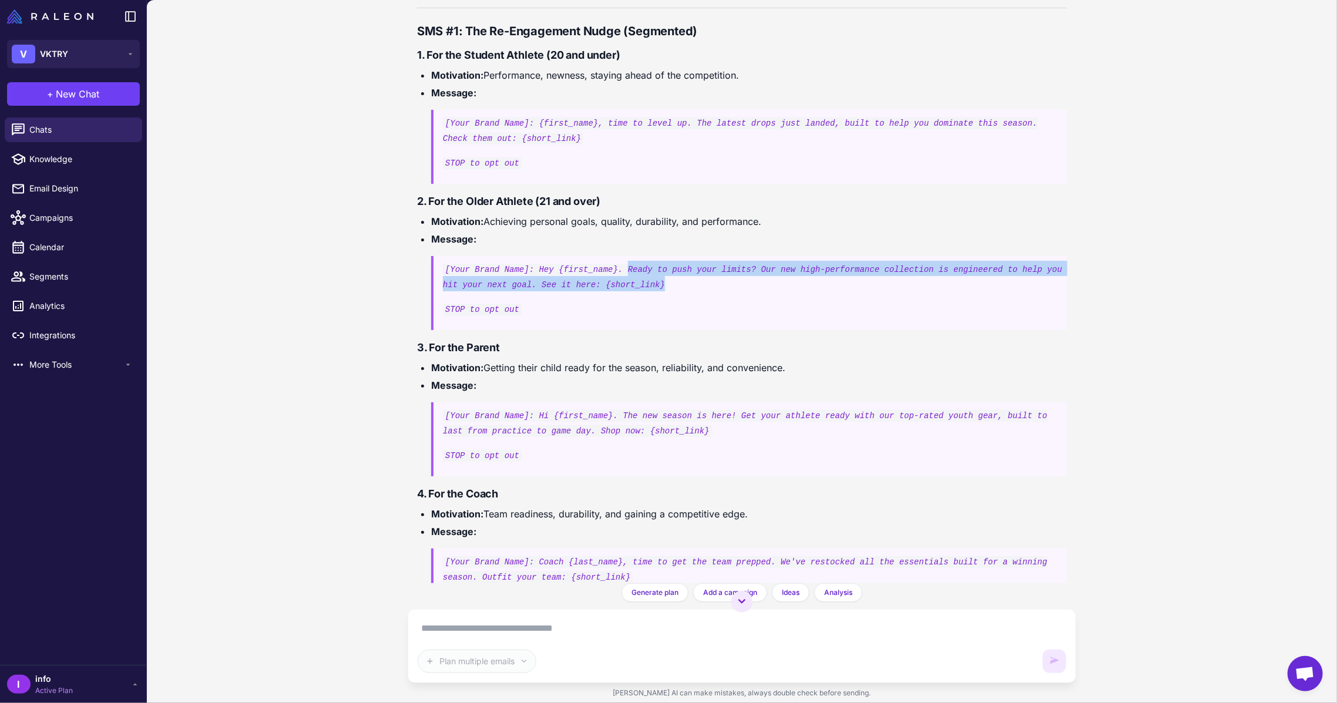
drag, startPoint x: 619, startPoint y: 284, endPoint x: 613, endPoint y: 260, distance: 24.8
click at [613, 261] on p "[Your Brand Name]: Hey {first_name}. Ready to push your limits? Our new high-pe…" at bounding box center [755, 276] width 624 height 31
copy code "Ready to push your limits? Our new high-performance collection is engineered to…"
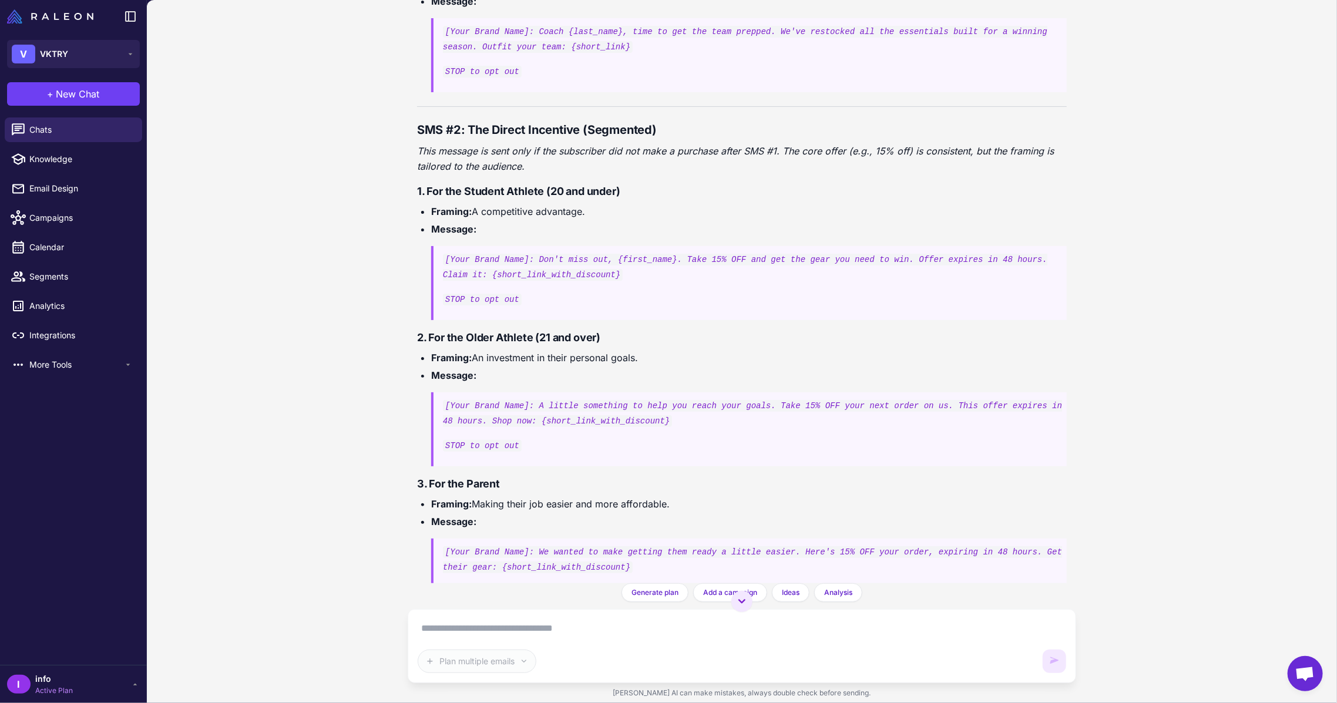
scroll to position [6425, 0]
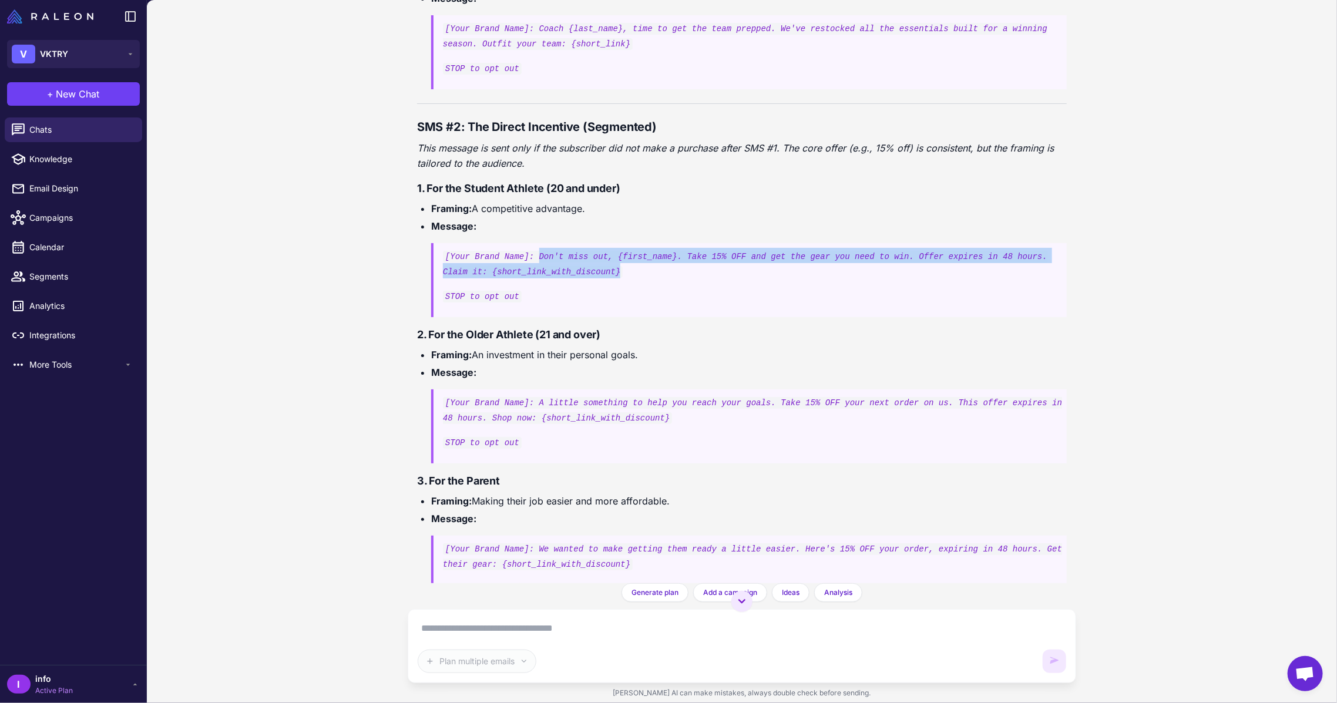
drag, startPoint x: 531, startPoint y: 252, endPoint x: 568, endPoint y: 269, distance: 41.0
click at [568, 269] on p "[Your Brand Name]: Don't miss out, {first_name}. Take 15% OFF and get the gear …" at bounding box center [755, 263] width 624 height 31
copy code "Don't miss out, {first_name}. Take 15% OFF and get the gear you need to win. Of…"
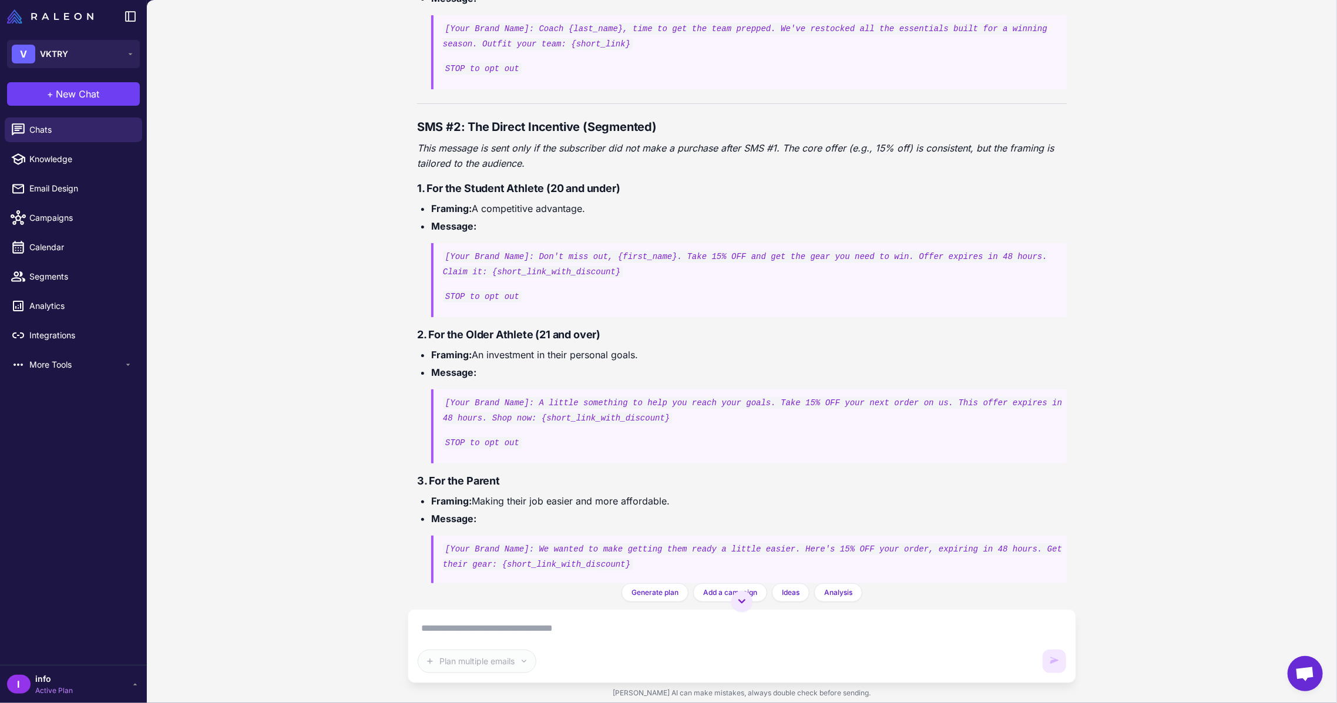
click at [522, 299] on p "STOP to opt out" at bounding box center [755, 295] width 624 height 15
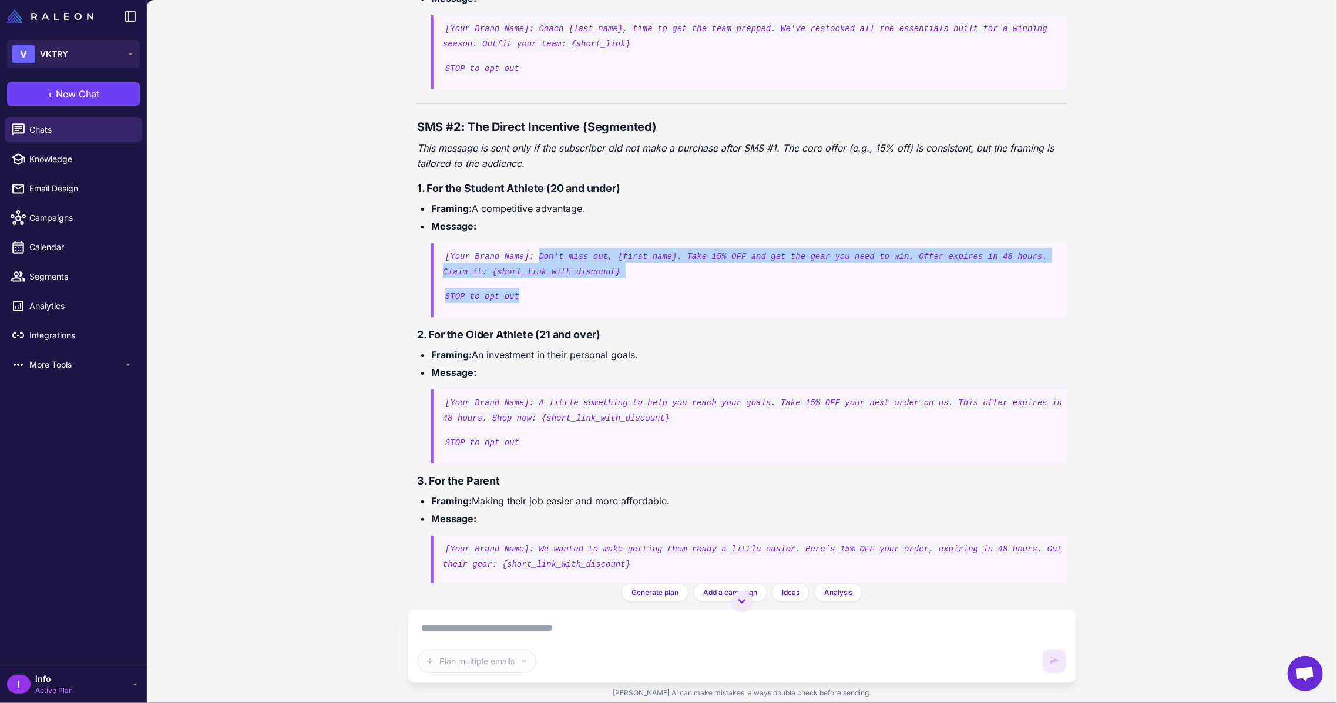
drag, startPoint x: 531, startPoint y: 292, endPoint x: 531, endPoint y: 247, distance: 45.3
click at [531, 247] on blockquote "[Your Brand Name]: Don't miss out, {first_name}. Take 15% OFF and get the gear …" at bounding box center [749, 280] width 636 height 74
copy blockquote "Don't miss out, {first_name}. Take 15% OFF and get the gear you need to win. Of…"
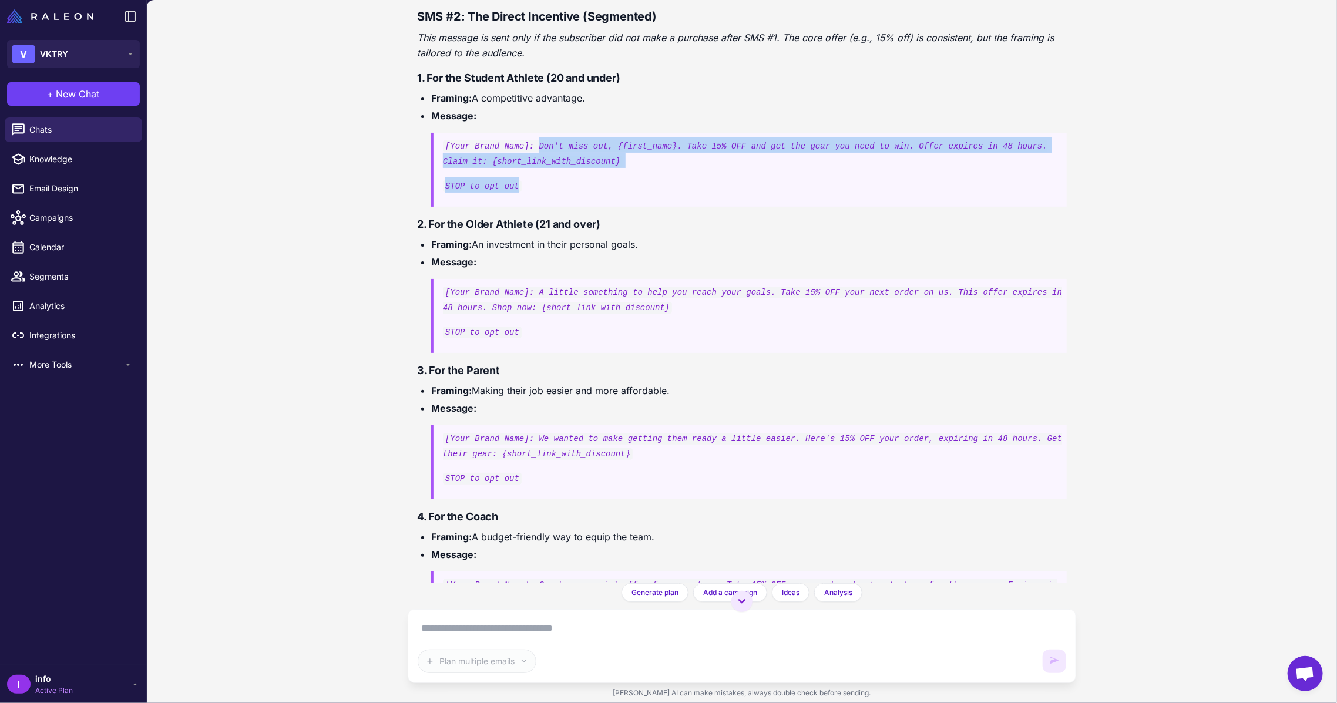
scroll to position [6582, 0]
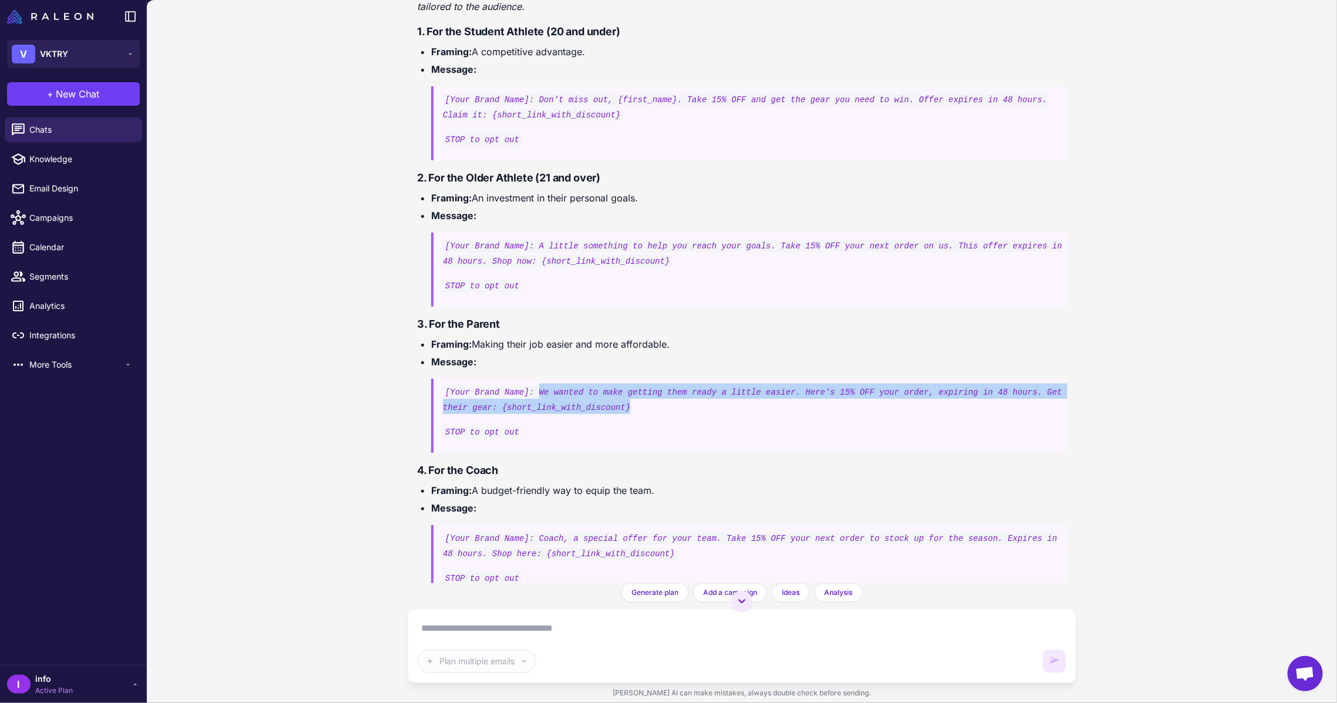
drag, startPoint x: 530, startPoint y: 391, endPoint x: 619, endPoint y: 408, distance: 90.8
click at [619, 408] on p "[Your Brand Name]: We wanted to make getting them ready a little easier. Here's…" at bounding box center [755, 399] width 624 height 31
copy code "We wanted to make getting them ready a little easier. Here's 15% OFF your order…"
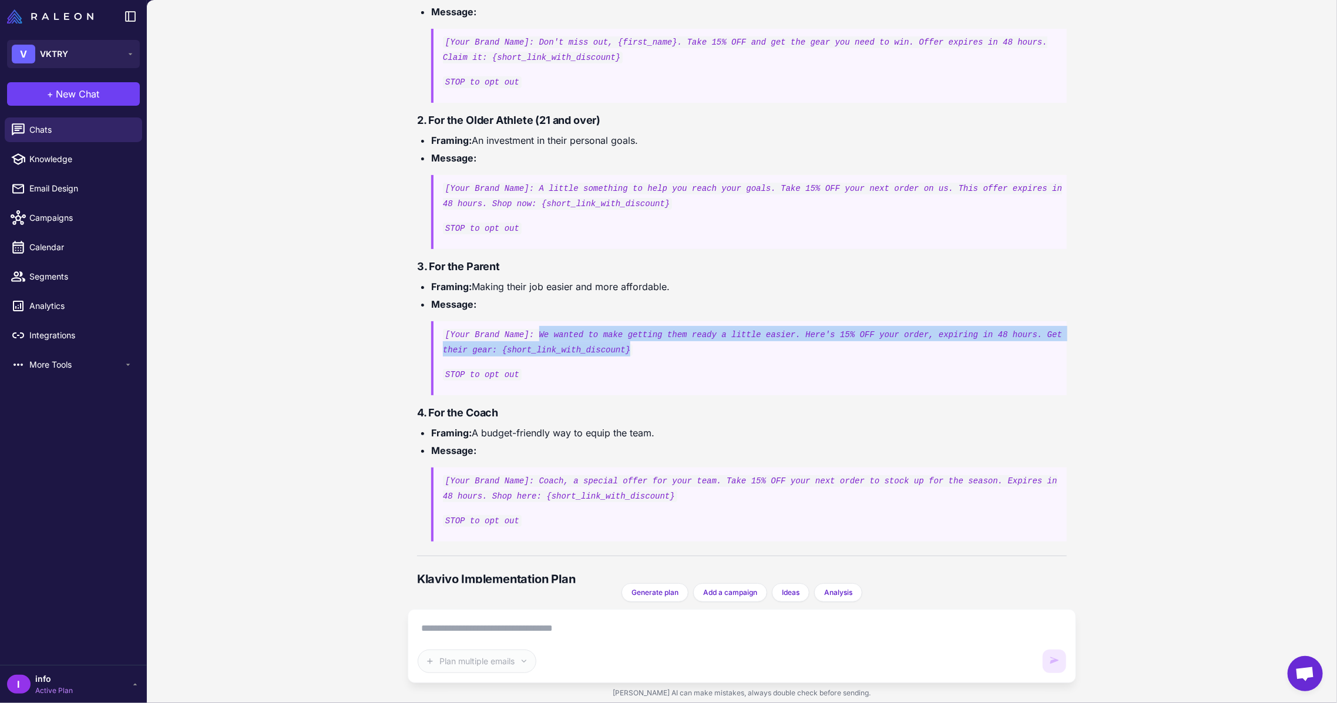
scroll to position [6817, 0]
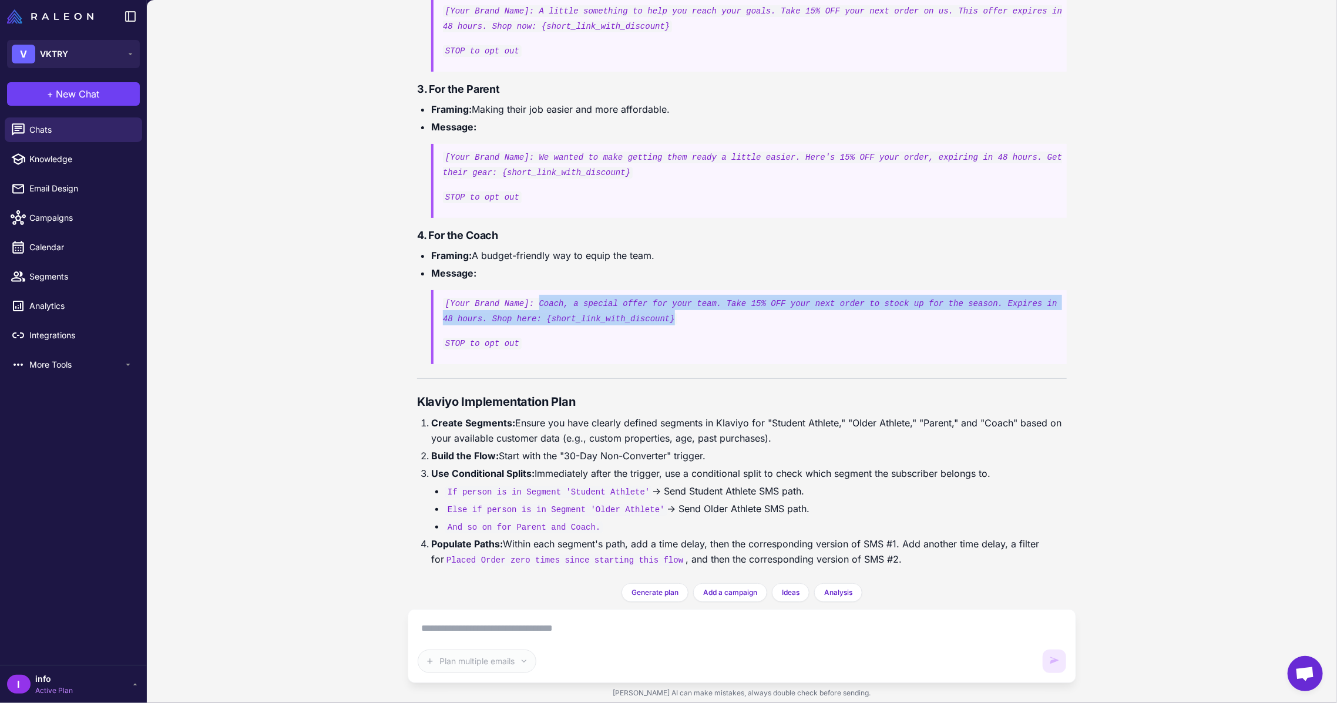
drag, startPoint x: 531, startPoint y: 303, endPoint x: 644, endPoint y: 320, distance: 114.8
click at [644, 320] on p "[Your Brand Name]: Coach, a special offer for your team. Take 15% OFF your next…" at bounding box center [755, 310] width 624 height 31
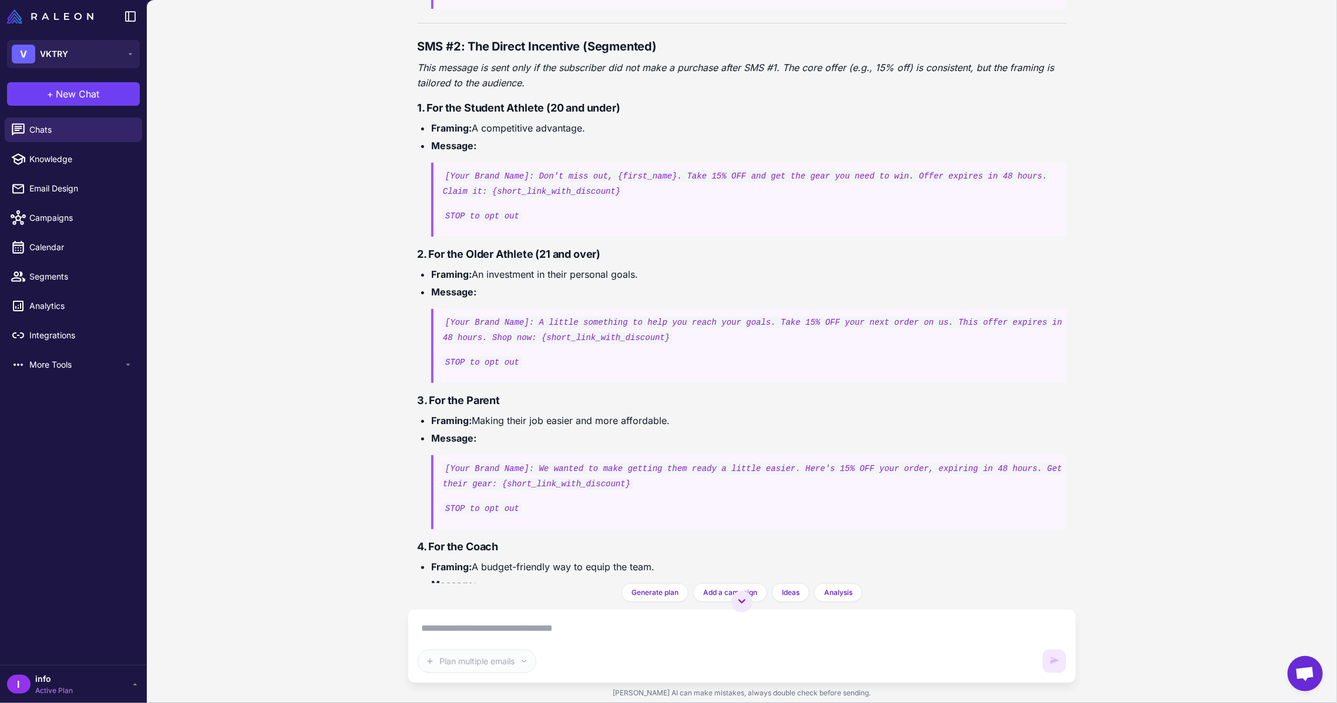
scroll to position [6503, 0]
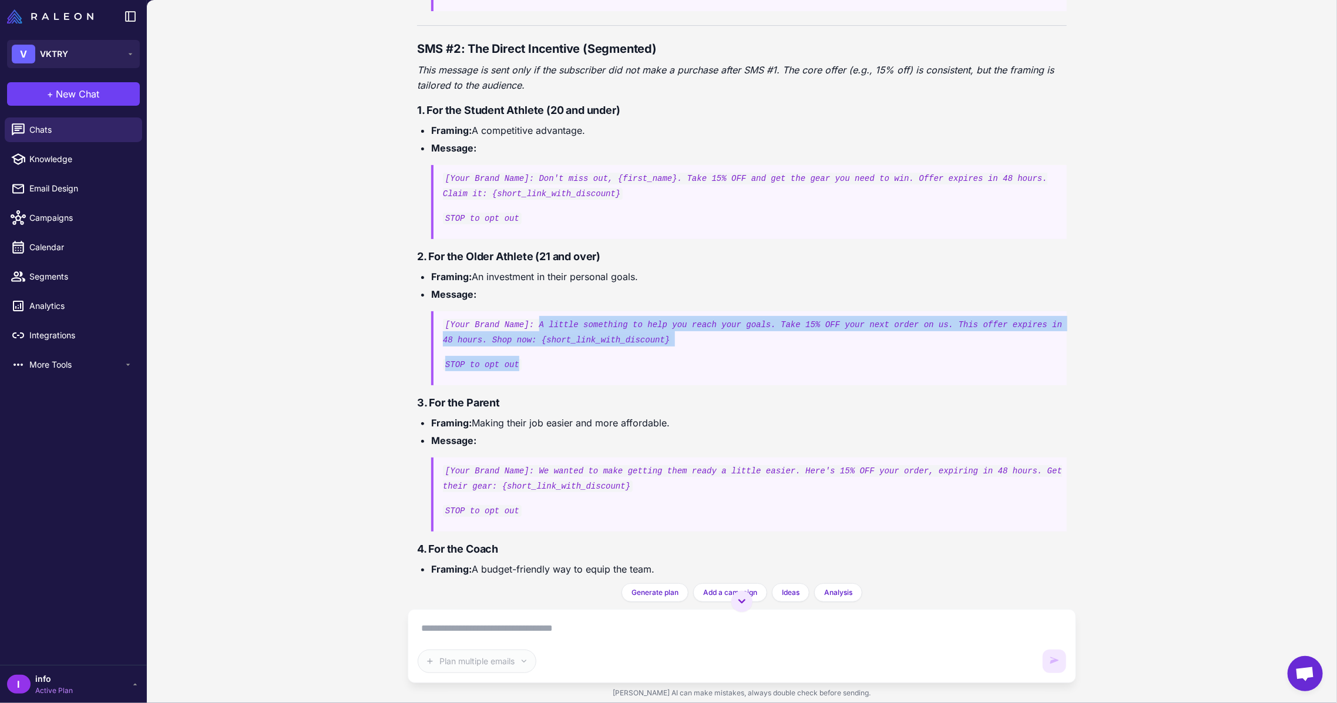
drag, startPoint x: 531, startPoint y: 321, endPoint x: 636, endPoint y: 348, distance: 108.5
click at [636, 348] on blockquote "[Your Brand Name]: A little something to help you reach your goals. Take 15% OF…" at bounding box center [749, 348] width 636 height 74
